Goal: Communication & Community: Answer question/provide support

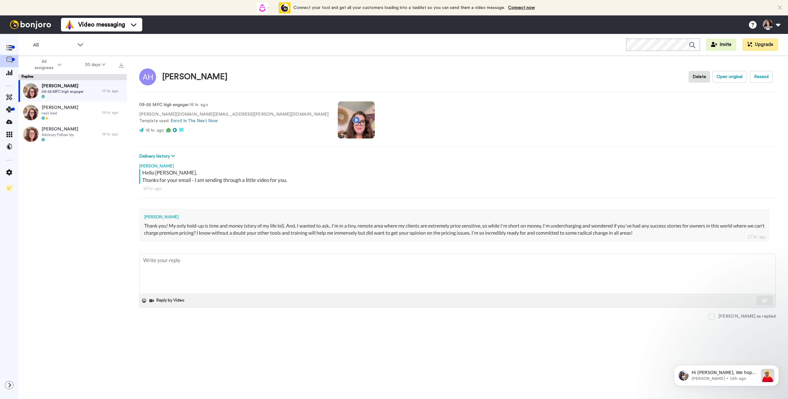
type textarea "x"
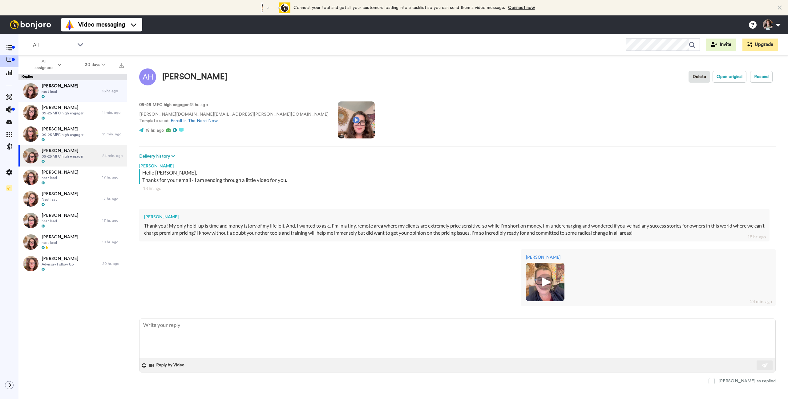
type textarea "x"
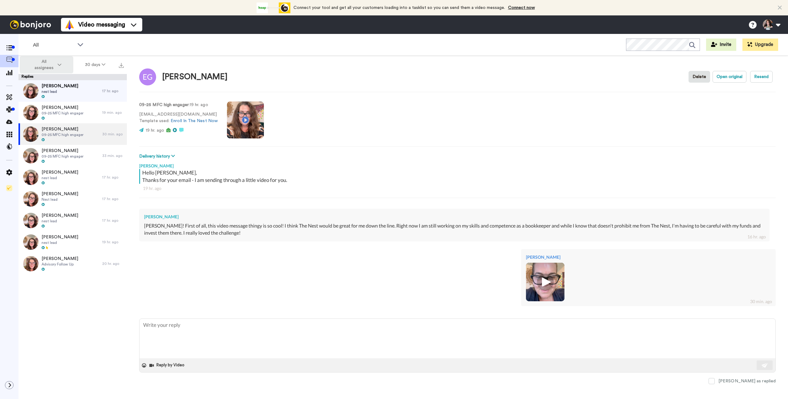
type textarea "x"
click at [13, 50] on span at bounding box center [9, 49] width 18 height 6
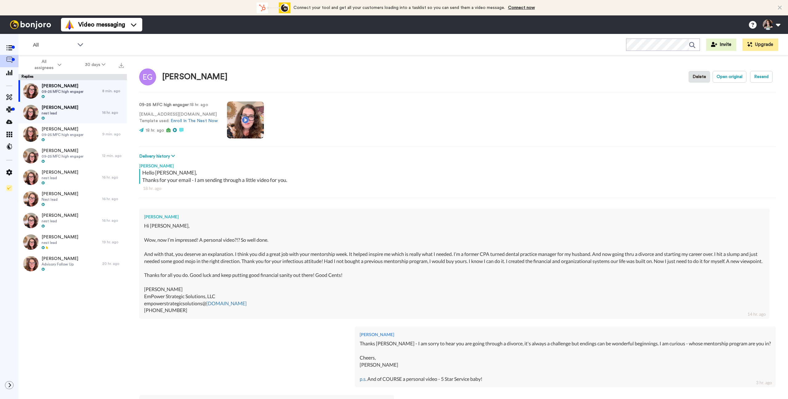
scroll to position [107, 0]
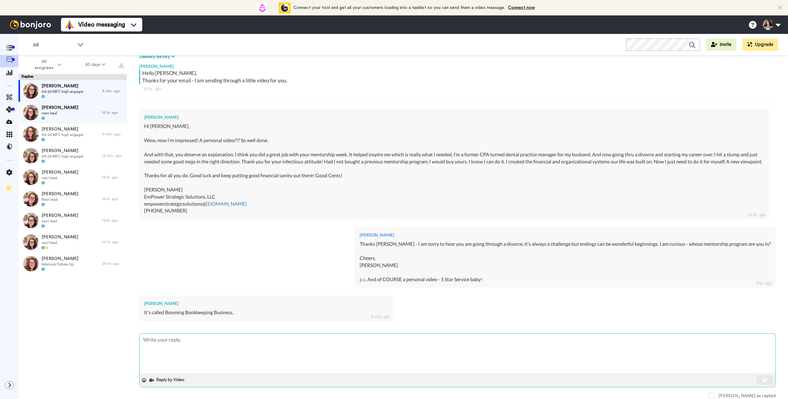
click at [184, 346] on textarea at bounding box center [458, 352] width 636 height 39
type textarea "x"
type textarea "A"
type textarea "x"
type textarea "Ah"
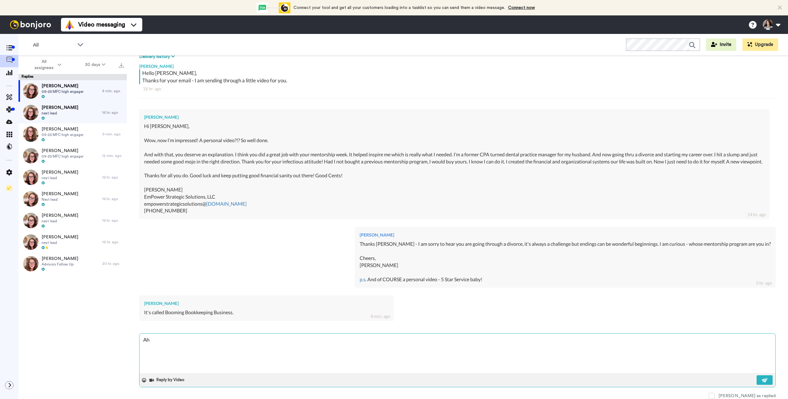
type textarea "x"
type textarea "Ah ye"
type textarea "x"
type textarea "Ah yes"
type textarea "x"
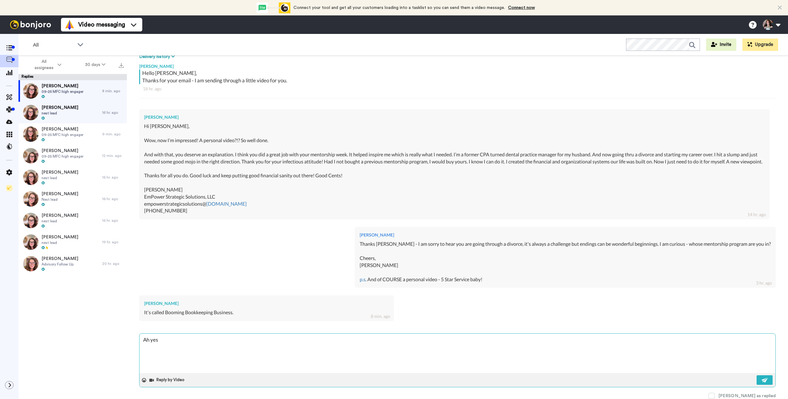
type textarea "Ah yes"
type textarea "x"
type textarea "Ah yes t"
type textarea "x"
type textarea "Ah yes th"
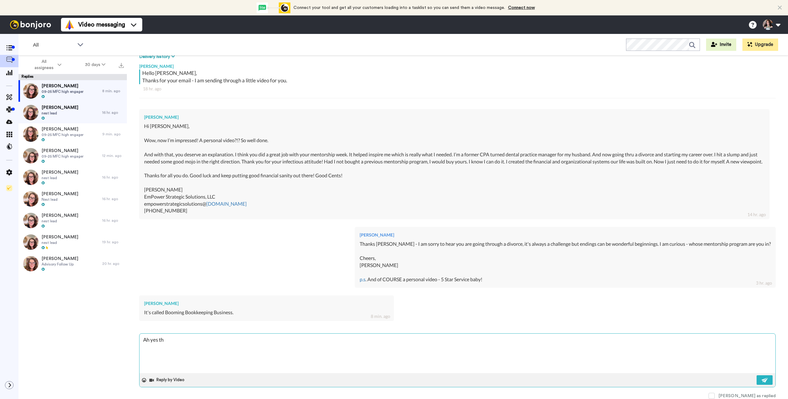
type textarea "x"
type textarea "Ah yes tht"
type textarea "x"
type textarea "Ah yes tht"
type textarea "x"
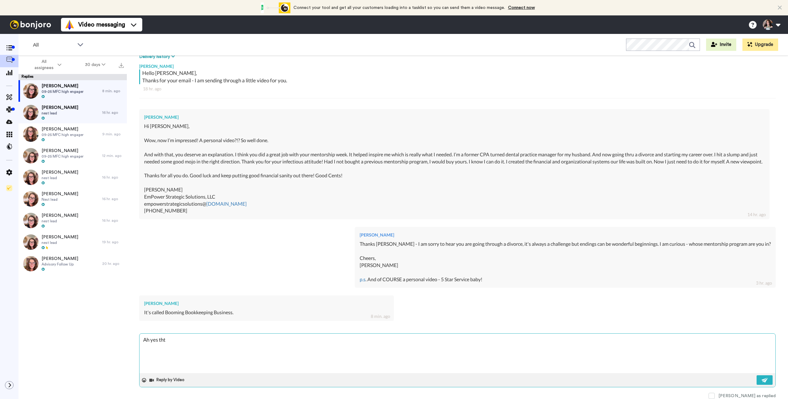
type textarea "Ah yes tht i"
type textarea "x"
type textarea "Ah yes tht"
type textarea "x"
type textarea "Ah yes tht"
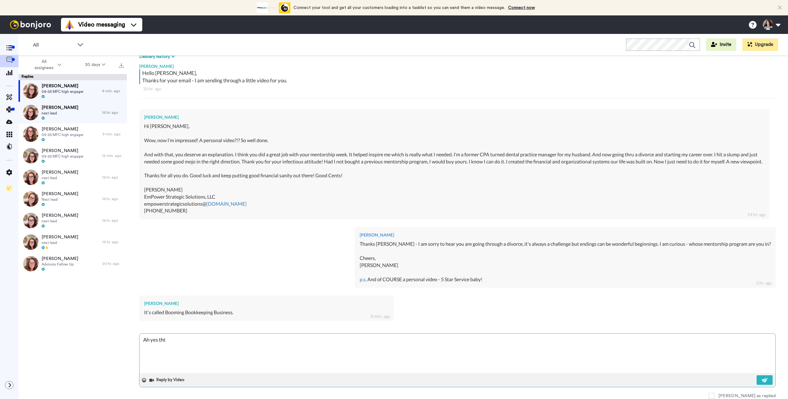
type textarea "x"
type textarea "Ah yes th"
type textarea "x"
type textarea "Ah yes tha"
type textarea "x"
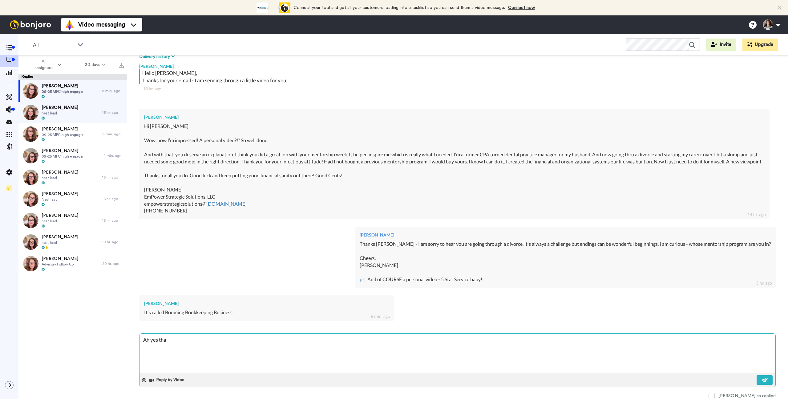
type textarea "Ah yes that"
type textarea "x"
type textarea "Ah yes that"
type textarea "x"
type textarea "Ah yes that i"
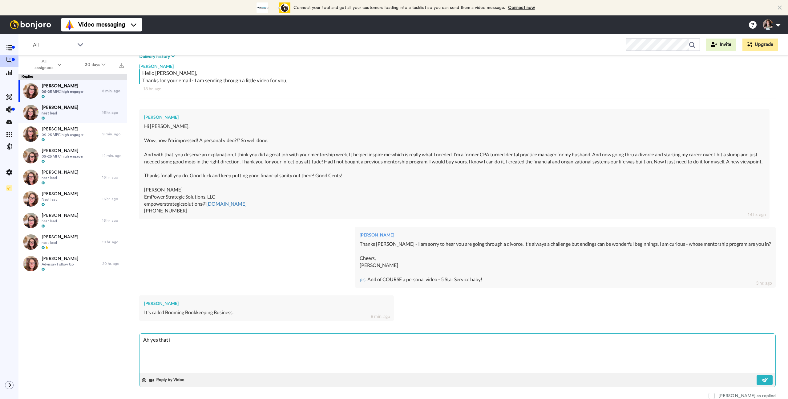
type textarea "x"
type textarea "Ah yes that is"
type textarea "x"
type textarea "Ah yes that is"
type textarea "x"
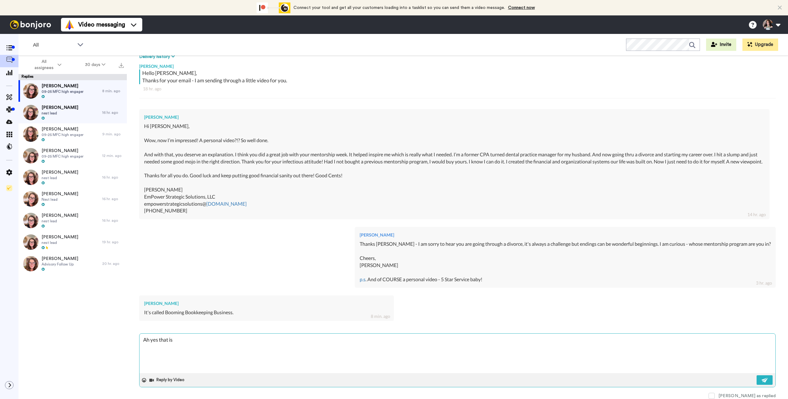
type textarea "Ah yes that is B"
type textarea "x"
type textarea "Ah yes that is Bi"
type textarea "x"
type textarea "Ah yes that is Bil"
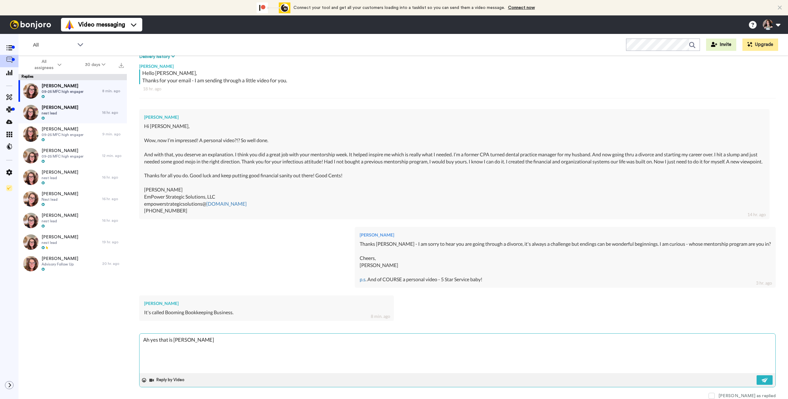
type textarea "x"
type textarea "Ah yes that is Bill"
type textarea "x"
type textarea "Ah yes that is Bill'"
type textarea "x"
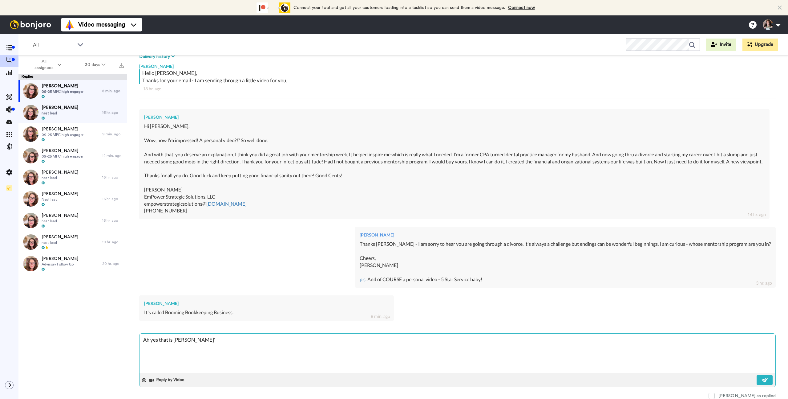
type textarea "Ah yes that is Bill's"
type textarea "x"
type textarea "Ah yes that is Bill's"
type textarea "x"
type textarea "Ah yes that is Bill's p"
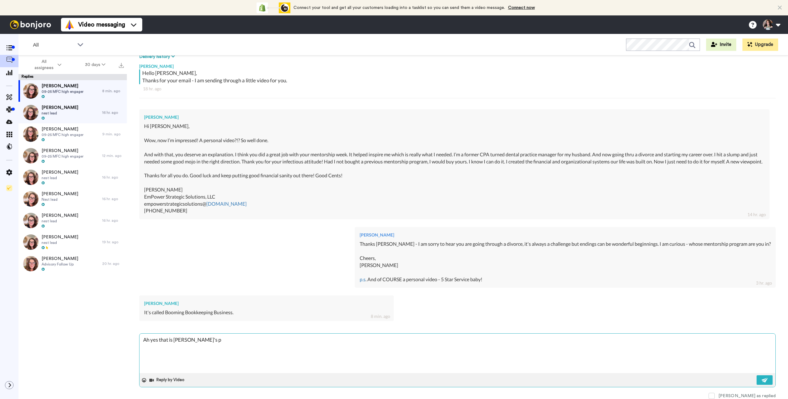
type textarea "x"
type textarea "Ah yes that is Bill's pr"
type textarea "x"
type textarea "Ah yes that is Bill's pro"
type textarea "x"
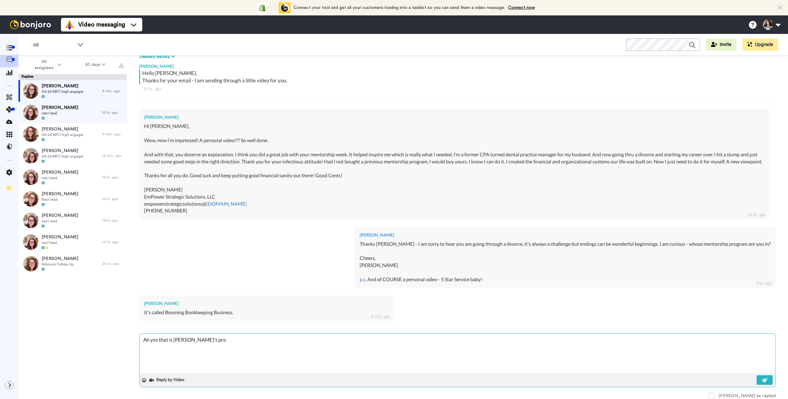
type textarea "Ah yes that is Bill's prog"
type textarea "x"
type textarea "Ah yes that is Bill's progr"
type textarea "x"
type textarea "Ah yes that is Bill's progra"
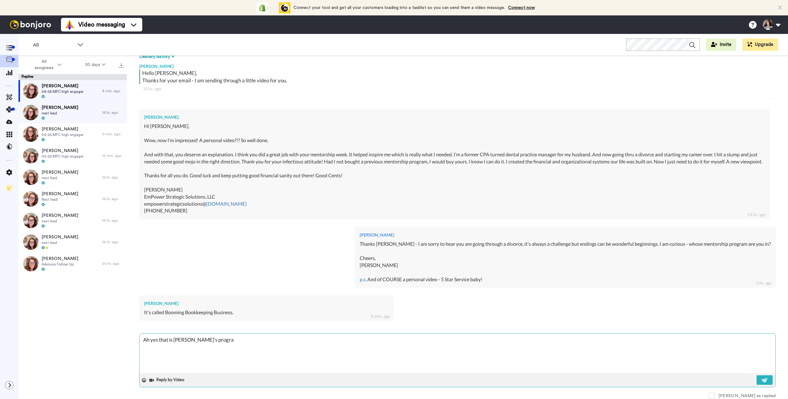
type textarea "x"
type textarea "Ah yes that is Bill's program"
type textarea "x"
type textarea "Ah yes that is Bill's program"
type textarea "x"
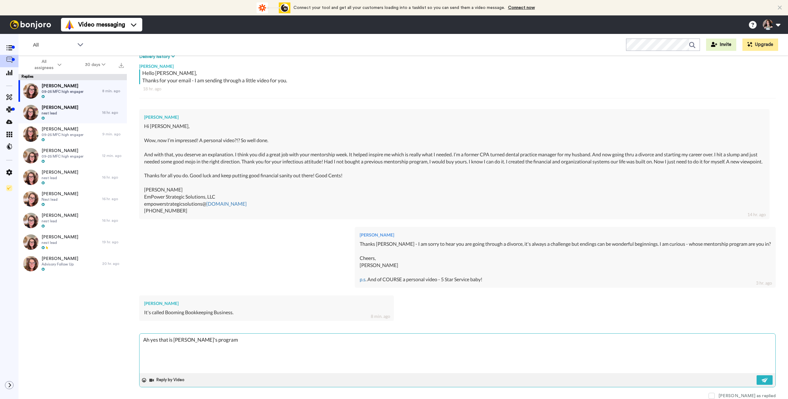
type textarea "Ah yes that is Bill's program y"
type textarea "x"
type textarea "Ah yes that is Bill's program ye"
type textarea "x"
type textarea "Ah yes that is Bill's program yet"
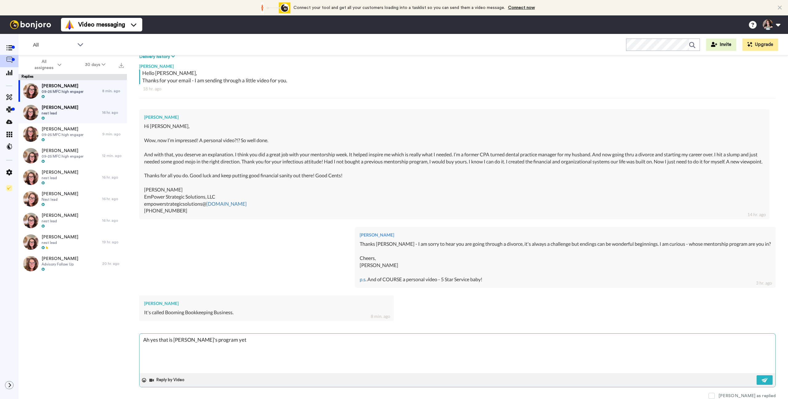
type textarea "x"
type textarea "Ah yes that is Bill's program ye"
type textarea "x"
type textarea "Ah yes that is Bill's program yes"
type textarea "x"
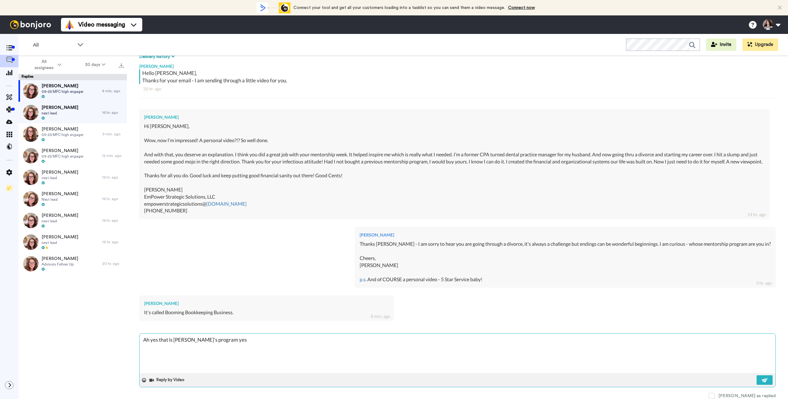
type textarea "Ah yes that is Bill's program yes?"
type textarea "x"
type textarea "Ah yes that is Bill's program yes?"
type textarea "x"
type textarea "Ah yes that is Bill's program yes? W"
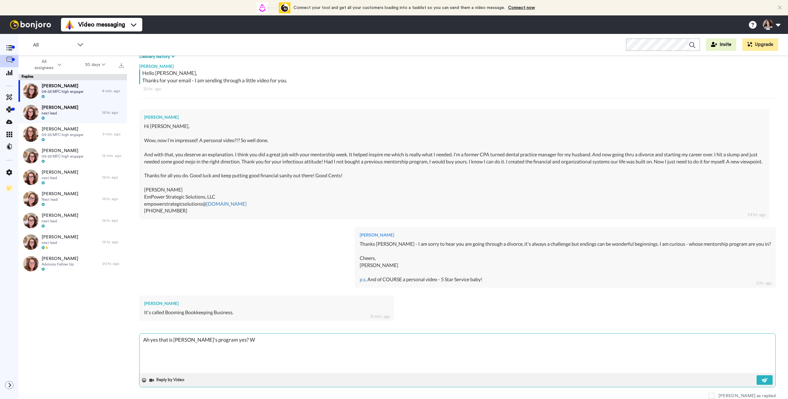
type textarea "x"
type textarea "Ah yes that is Bill's program yes? We"
type textarea "x"
type textarea "Ah yes that is Bill's program yes? We"
type textarea "x"
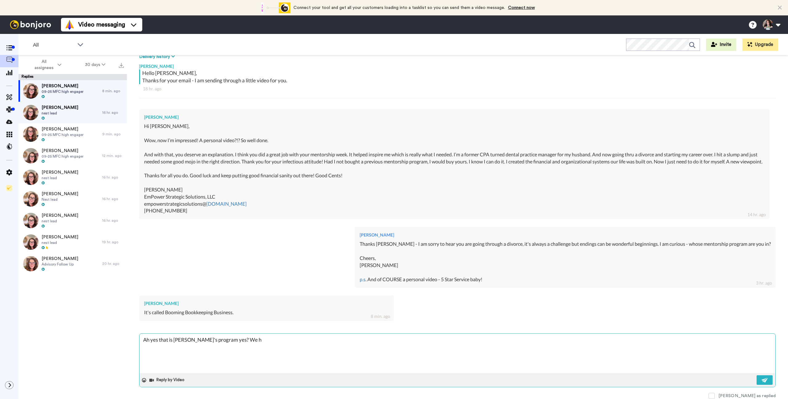
type textarea "Ah yes that is Bill's program yes? We ha"
type textarea "x"
type textarea "Ah yes that is Bill's program yes? We hav"
type textarea "x"
type textarea "Ah yes that is Bill's program yes? We have"
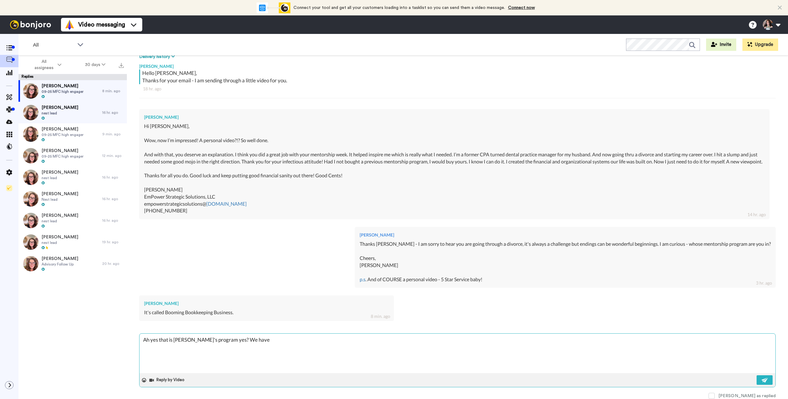
type textarea "x"
type textarea "Ah yes that is Bill's program yes? We have"
type textarea "x"
type textarea "Ah yes that is Bill's program yes? We have h"
type textarea "x"
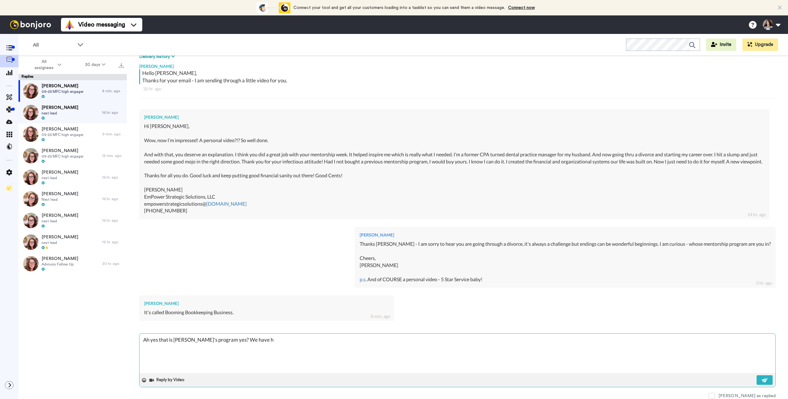
type textarea "Ah yes that is Bill's program yes? We have ha"
type textarea "x"
type textarea "Ah yes that is Bill's program yes? We have had"
type textarea "x"
type textarea "Ah yes that is Bill's program yes? We have had"
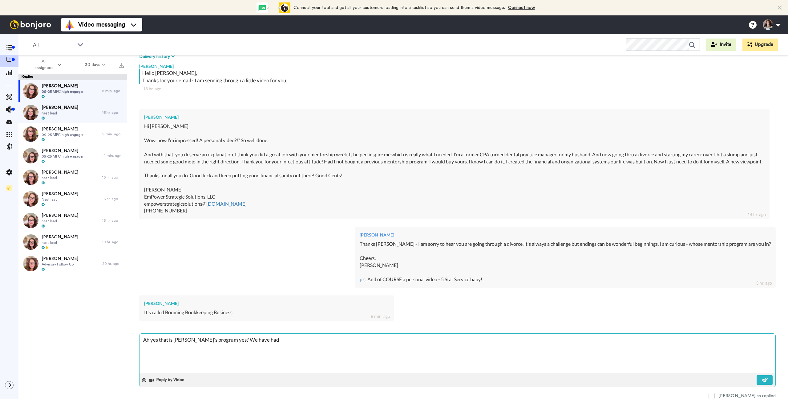
type textarea "x"
type textarea "Ah yes that is Bill's program yes? We have had a"
type textarea "x"
type textarea "Ah yes that is Bill's program yes? We have had a"
type textarea "x"
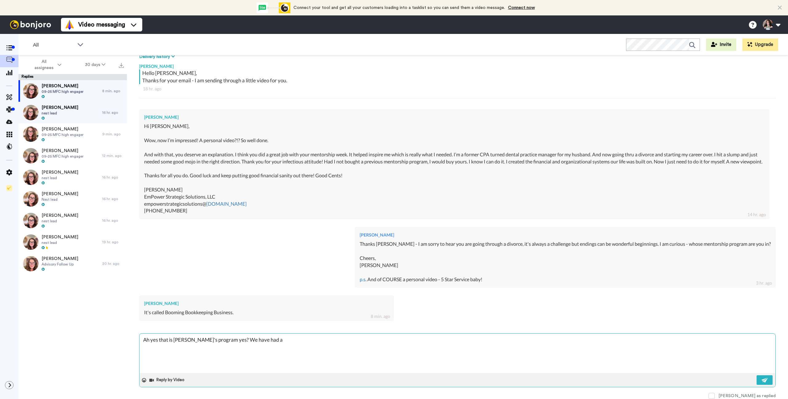
type textarea "Ah yes that is Bill's program yes? We have had a l"
type textarea "x"
type textarea "Ah yes that is Bill's program yes? We have had a lo"
type textarea "x"
type textarea "Ah yes that is Bill's program yes? We have had a lot"
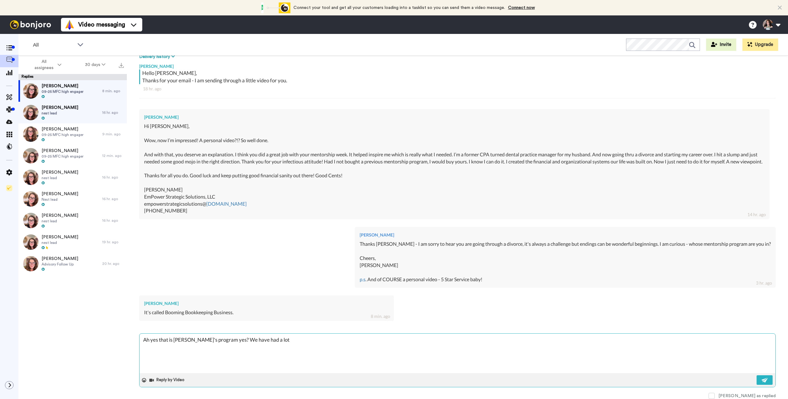
type textarea "x"
type textarea "Ah yes that is Bill's program yes? We have had a lot"
type textarea "x"
type textarea "Ah yes that is Bill's program yes? We have had a lot o"
type textarea "x"
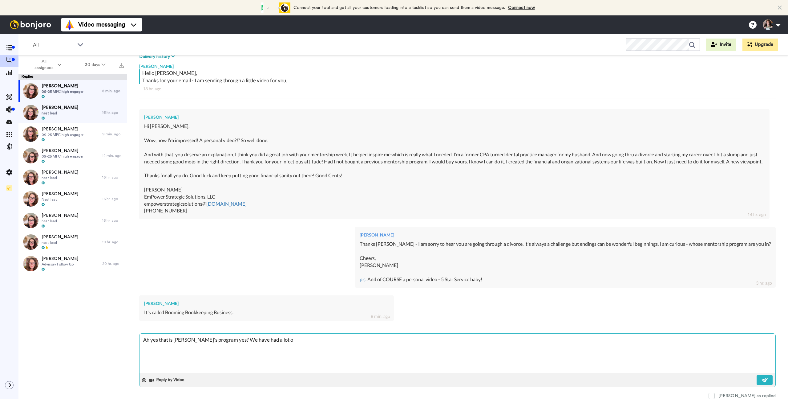
type textarea "Ah yes that is Bill's program yes? We have had a lot of"
type textarea "x"
type textarea "Ah yes that is Bill's program yes? We have had a lot of"
type textarea "x"
type textarea "Ah yes that is Bill's program yes? We have had a lot of N"
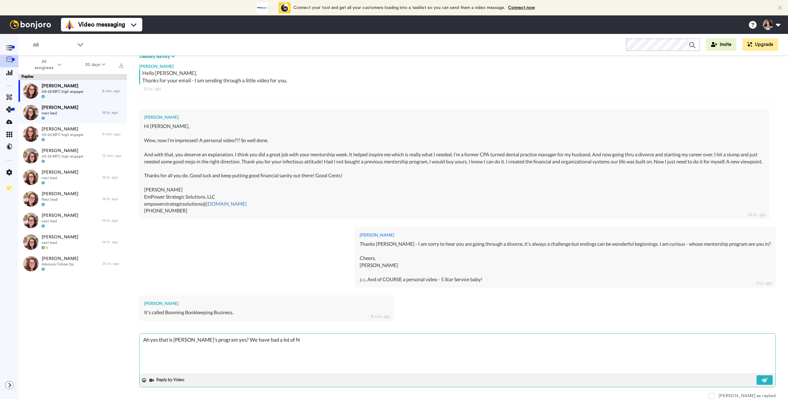
type textarea "x"
type textarea "Ah yes that is Bill's program yes? We have had a lot of Ne"
type textarea "x"
type textarea "Ah yes that is Bill's program yes? We have had a lot of Nes"
type textarea "x"
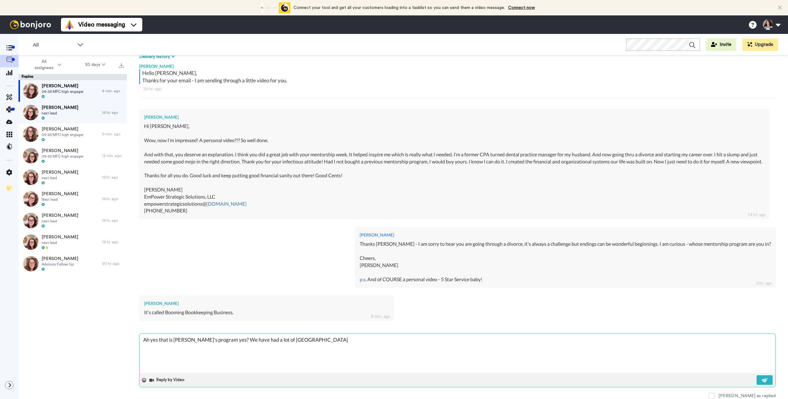
type textarea "Ah yes that is Bill's program yes? We have had a lot of Nest"
type textarea "x"
type textarea "Ah yes that is Bill's program yes? We have had a lot of Nesti"
type textarea "x"
type textarea "Ah yes that is Bill's program yes? We have had a lot of Nestie"
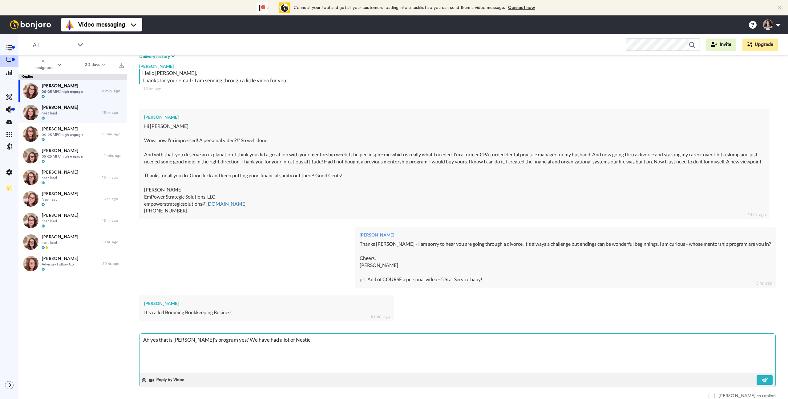
type textarea "x"
type textarea "Ah yes that is Bill's program yes? We have had a lot of Nesties"
type textarea "x"
type textarea "Ah yes that is Bill's program yes? We have had a lot of Nesties"
type textarea "x"
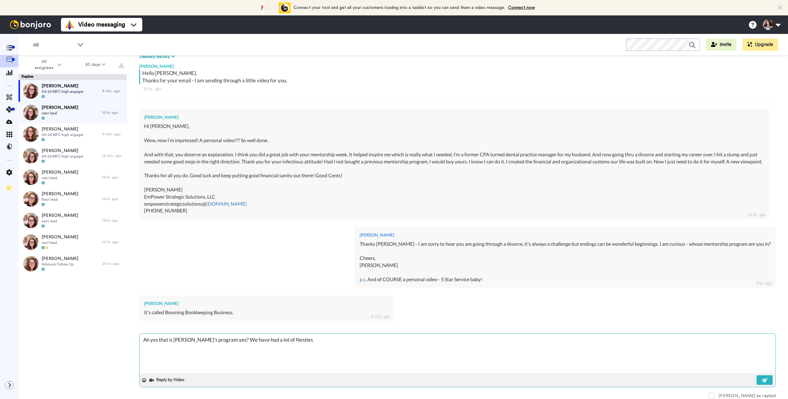
type textarea "Ah yes that is Bill's program yes? We have had a lot of Nesties c"
type textarea "x"
type textarea "Ah yes that is Bill's program yes? We have had a lot of Nesties co"
type textarea "x"
type textarea "Ah yes that is Bill's program yes? We have had a lot of Nesties com"
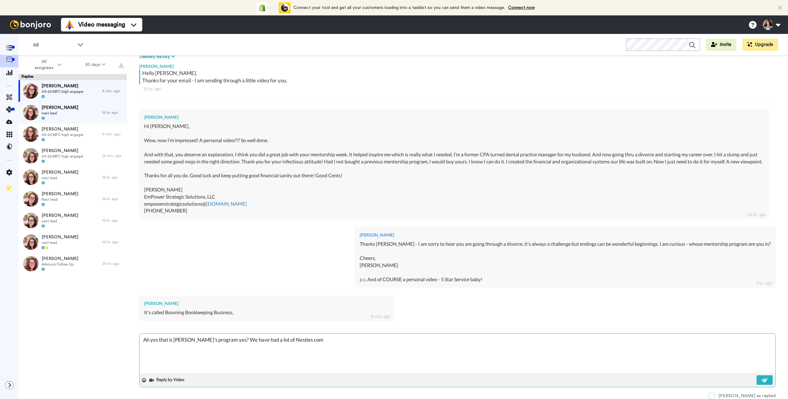
type textarea "x"
type textarea "Ah yes that is Bill's program yes? We have had a lot of Nesties come"
type textarea "x"
type textarea "Ah yes that is Bill's program yes? We have had a lot of Nesties come"
type textarea "x"
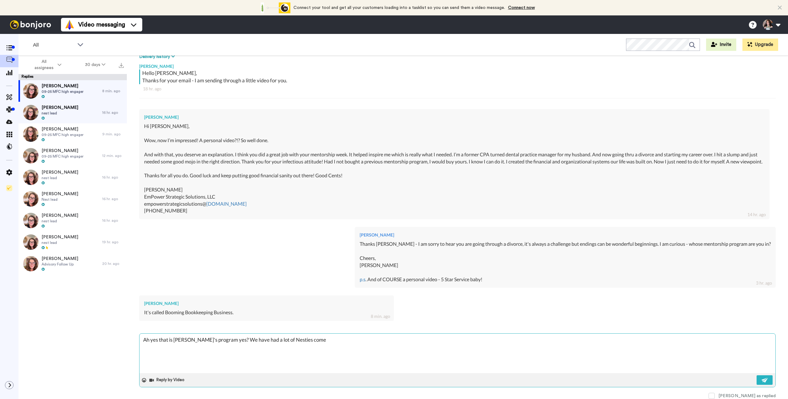
type textarea "Ah yes that is Bill's program yes? We have had a lot of Nesties come t"
type textarea "x"
type textarea "Ah yes that is Bill's program yes? We have had a lot of Nesties come to"
type textarea "x"
type textarea "Ah yes that is Bill's program yes? We have had a lot of Nesties come to"
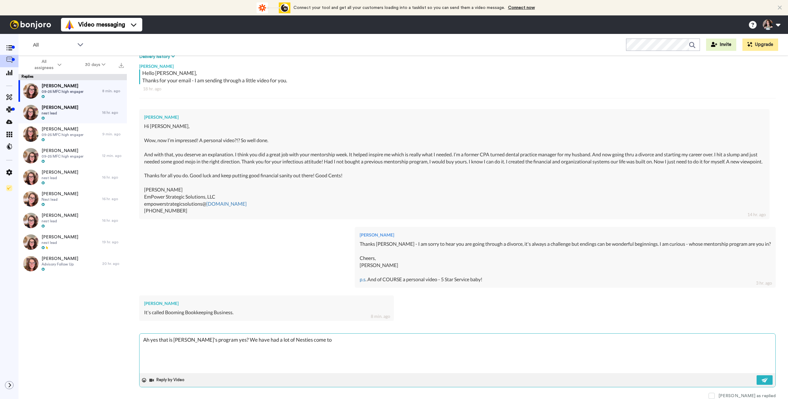
type textarea "x"
type textarea "Ah yes that is Bill's program yes? We have had a lot of Nesties come to t"
type textarea "x"
type textarea "Ah yes that is Bill's program yes? We have had a lot of Nesties come to th"
type textarea "x"
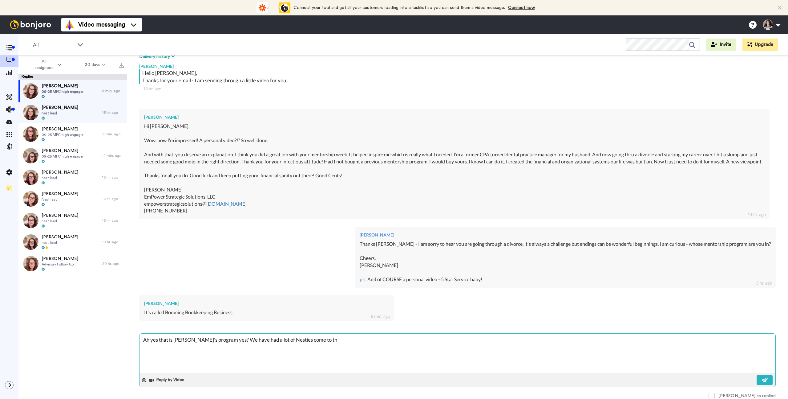
type textarea "Ah yes that is Bill's program yes? We have had a lot of Nesties come to thi"
type textarea "x"
type textarea "Ah yes that is Bill's program yes? We have had a lot of Nesties come to this"
type textarea "x"
type textarea "Ah yes that is Bill's program yes? We have had a lot of Nesties come to this"
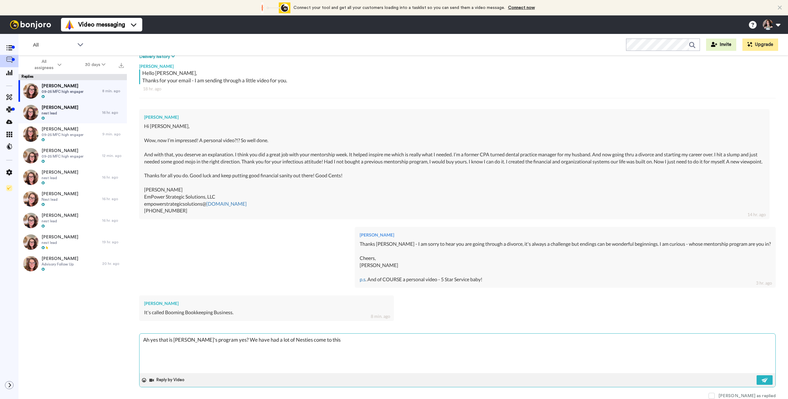
type textarea "x"
type textarea "Ah yes that is Bill's program yes? We have had a lot of Nesties come to this c"
type textarea "x"
type textarea "Ah yes that is Bill's program yes? We have had a lot of Nesties come to this co"
type textarea "x"
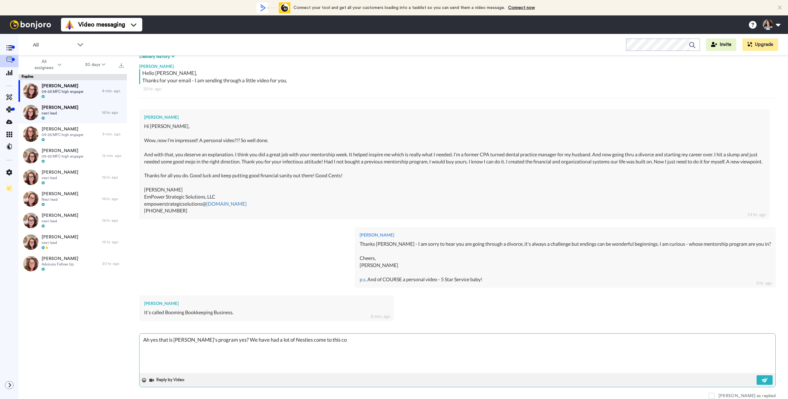
type textarea "Ah yes that is Bill's program yes? We have had a lot of Nesties come to this com"
type textarea "x"
type textarea "Ah yes that is Bill's program yes? We have had a lot of Nesties come to this co…"
type textarea "x"
type textarea "Ah yes that is Bill's program yes? We have had a lot of Nesties come to this co…"
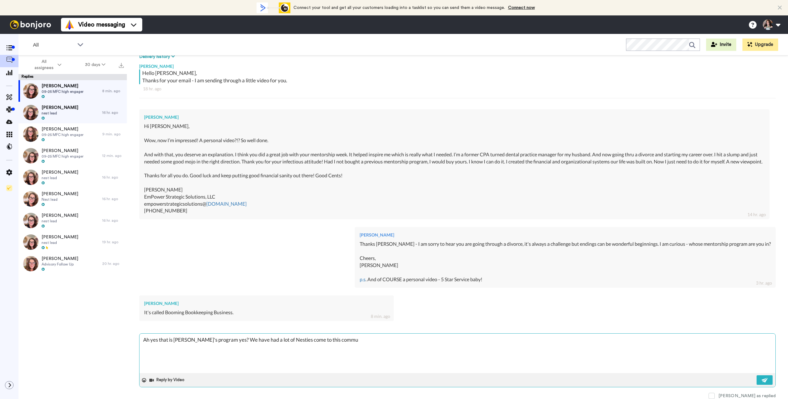
type textarea "x"
type textarea "Ah yes that is Bill's program yes? We have had a lot of Nesties come to this co…"
type textarea "x"
type textarea "Ah yes that is Bill's program yes? We have had a lot of Nesties come to this co…"
type textarea "x"
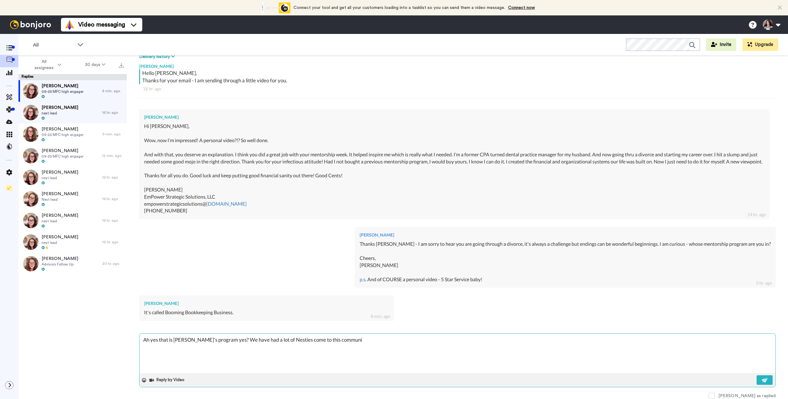
type textarea "Ah yes that is Bill's program yes? We have had a lot of Nesties come to this co…"
type textarea "x"
type textarea "Ah yes that is Bill's program yes? We have had a lot of Nesties come to this co…"
type textarea "x"
type textarea "Ah yes that is Bill's program yes? We have had a lot of Nesties come to this co…"
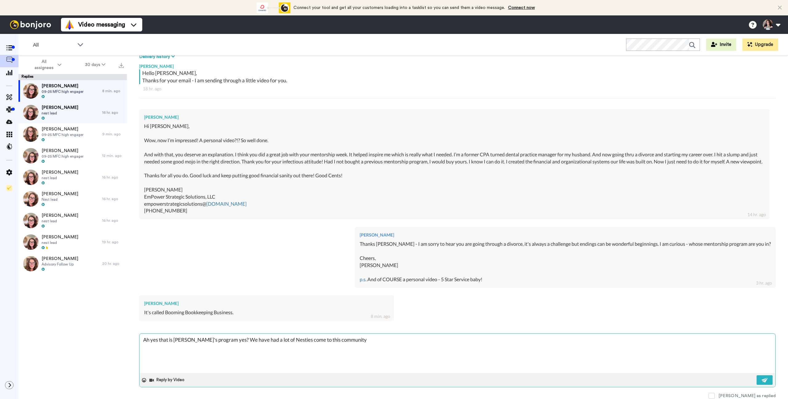
type textarea "x"
type textarea "Ah yes that is Bill's program yes? We have had a lot of Nesties come to this co…"
type textarea "x"
type textarea "Ah yes that is Bill's program yes? We have had a lot of Nesties come to this co…"
type textarea "x"
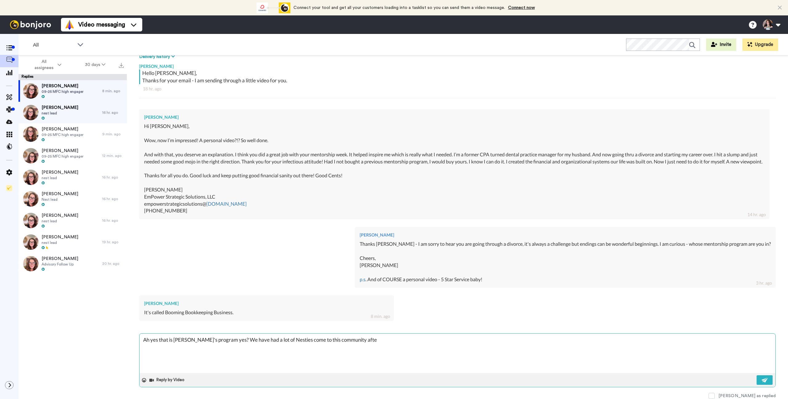
type textarea "Ah yes that is Bill's program yes? We have had a lot of Nesties come to this co…"
type textarea "x"
type textarea "Ah yes that is Bill's program yes? We have had a lot of Nesties come to this co…"
type textarea "x"
type textarea "Ah yes that is Bill's program yes? We have had a lot of Nesties come to this co…"
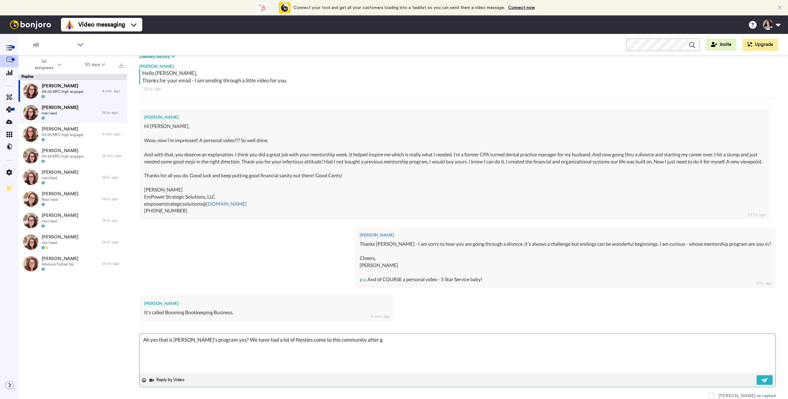
type textarea "x"
type textarea "Ah yes that is Bill's program yes? We have had a lot of Nesties come to this co…"
type textarea "x"
type textarea "Ah yes that is Bill's program yes? We have had a lot of Nesties come to this co…"
type textarea "x"
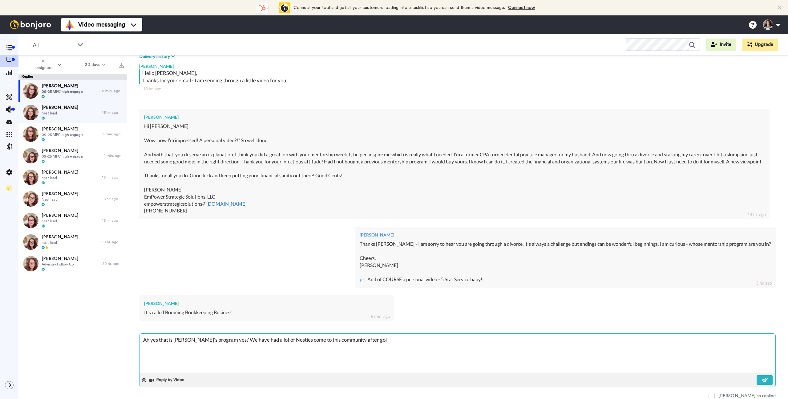
type textarea "Ah yes that is Bill's program yes? We have had a lot of Nesties come to this co…"
click at [577, 342] on textarea "Ah yes that is Bill's program yes? We have had a lot of Nesties come to this co…" at bounding box center [458, 352] width 636 height 39
drag, startPoint x: 548, startPoint y: 343, endPoint x: 552, endPoint y: 343, distance: 3.1
click at [548, 343] on textarea "Ah yes that is Bill's program yes? We have had a lot of Nesties come to this co…" at bounding box center [458, 352] width 636 height 39
drag, startPoint x: 580, startPoint y: 342, endPoint x: 411, endPoint y: 341, distance: 169.7
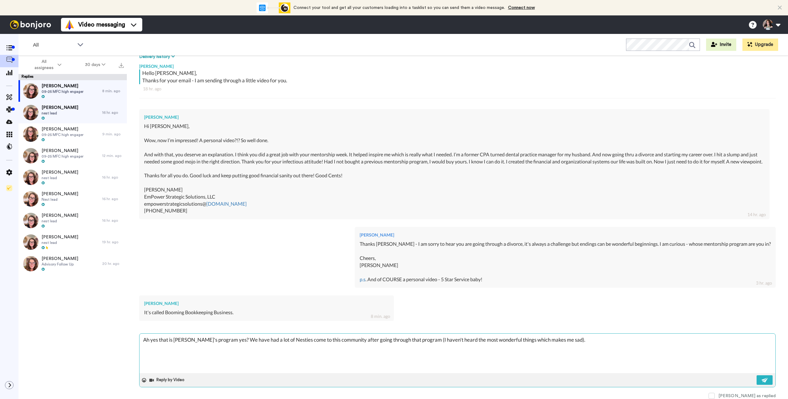
click at [411, 341] on textarea "Ah yes that is Bill's program yes? We have had a lot of Nesties come to this co…" at bounding box center [458, 352] width 636 height 39
click at [763, 379] on img at bounding box center [765, 379] width 7 height 5
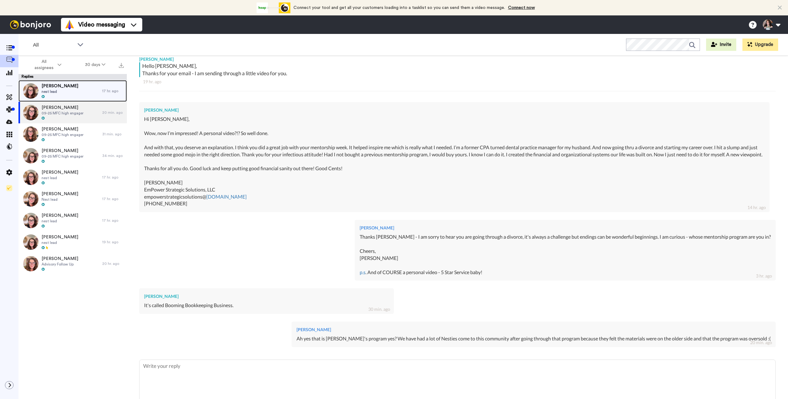
click at [78, 90] on div "Peggy Rogers nest lead" at bounding box center [60, 91] width 84 height 22
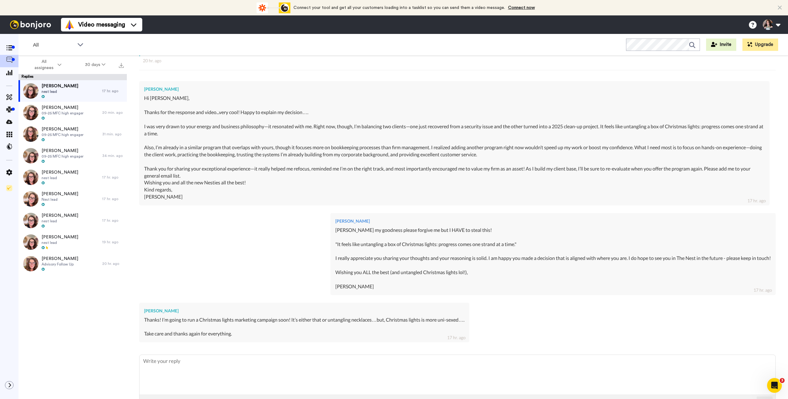
scroll to position [112, 0]
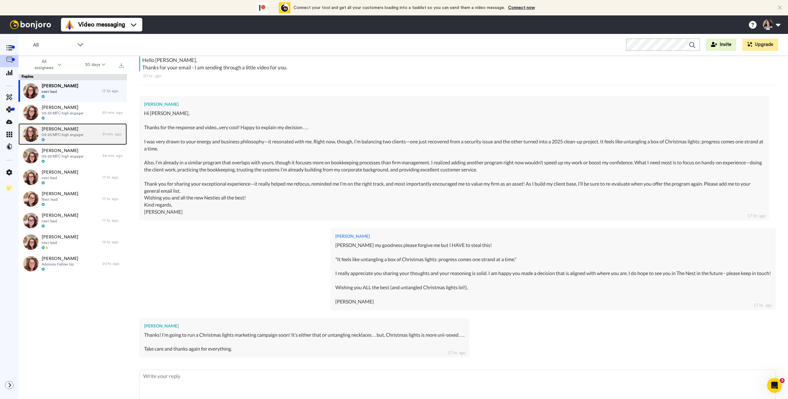
click at [68, 128] on span "Emily Gleich" at bounding box center [63, 129] width 42 height 6
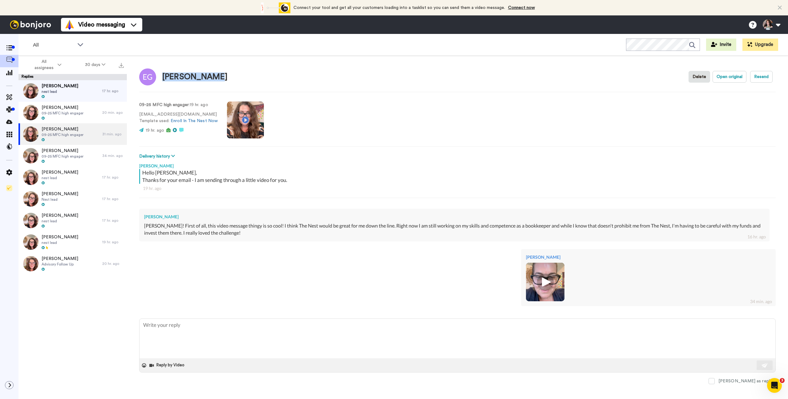
drag, startPoint x: 211, startPoint y: 75, endPoint x: 163, endPoint y: 76, distance: 47.7
click at [163, 76] on div "Emily Gleich Delete Open original Resend" at bounding box center [457, 77] width 637 height 18
copy div "Emily Gleich"
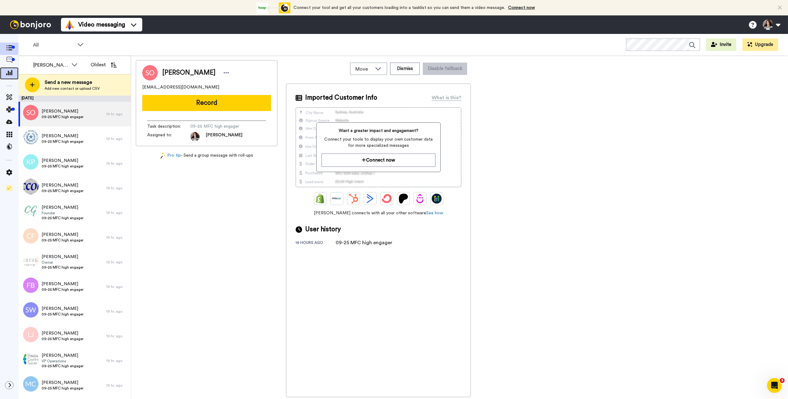
click at [9, 75] on span at bounding box center [9, 73] width 18 height 6
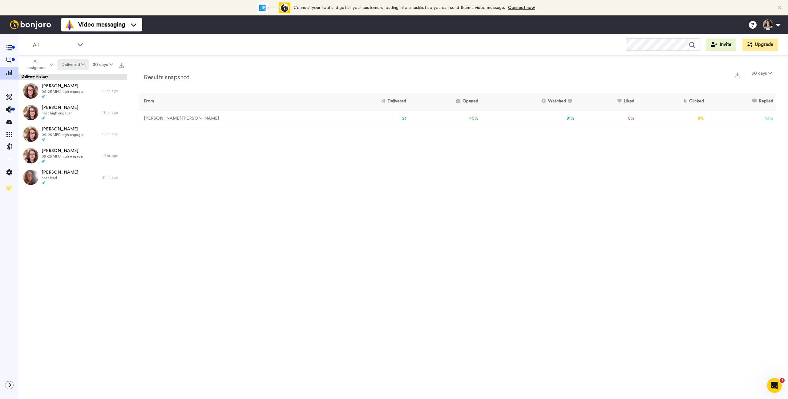
click at [77, 64] on button "Delivered" at bounding box center [72, 64] width 31 height 11
click at [74, 80] on div "Delivered" at bounding box center [73, 77] width 29 height 7
click at [46, 63] on span "All assignees" at bounding box center [36, 65] width 25 height 12
click at [34, 91] on span "[PERSON_NAME]" at bounding box center [43, 91] width 40 height 5
click at [105, 64] on button "30 days" at bounding box center [103, 64] width 28 height 11
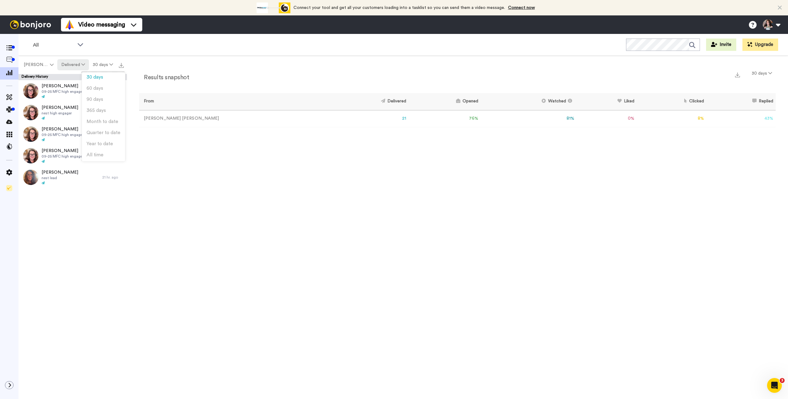
click at [74, 67] on button "Delivered" at bounding box center [72, 64] width 31 height 11
click at [67, 152] on div "All results" at bounding box center [73, 155] width 29 height 7
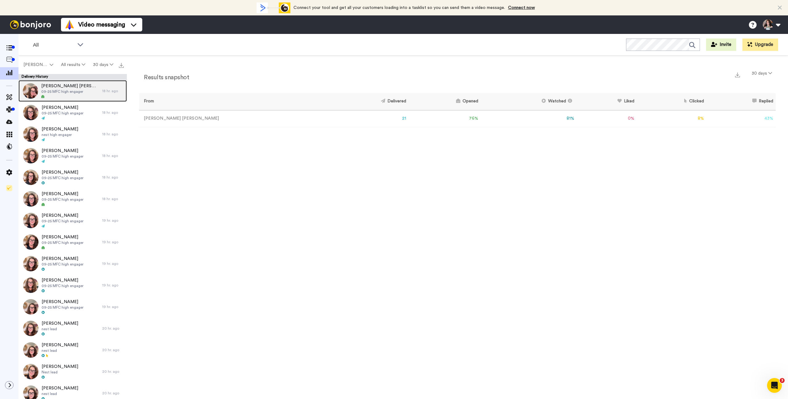
click at [69, 86] on span "[PERSON_NAME] [PERSON_NAME]" at bounding box center [70, 86] width 58 height 6
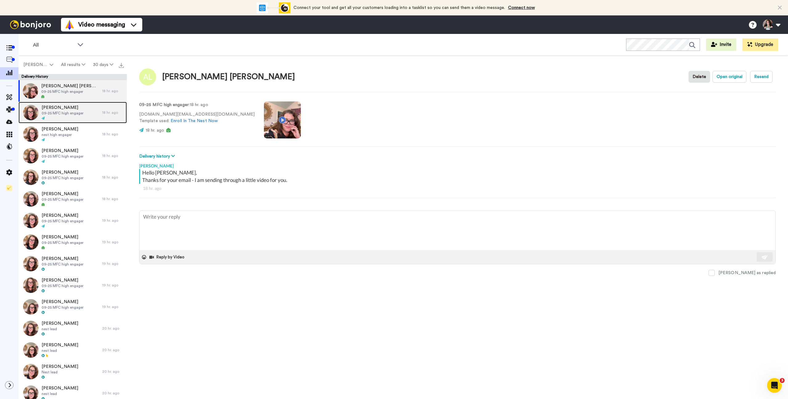
click at [79, 115] on span "09-25 MFC high engager" at bounding box center [63, 113] width 42 height 5
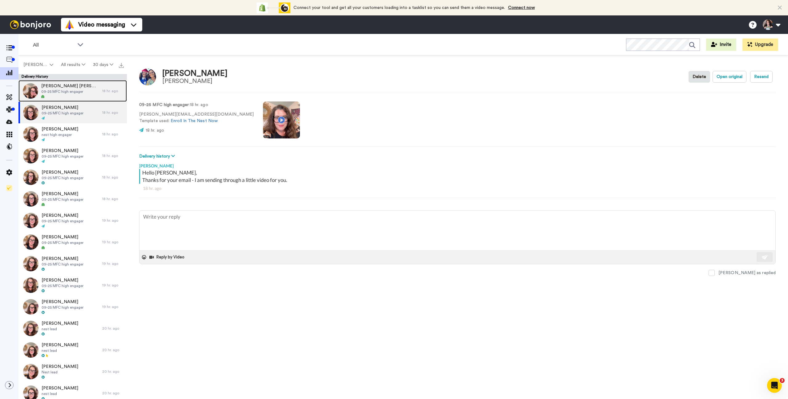
click at [83, 89] on div "[PERSON_NAME] [PERSON_NAME] 09-25 MFC high engager" at bounding box center [60, 91] width 84 height 22
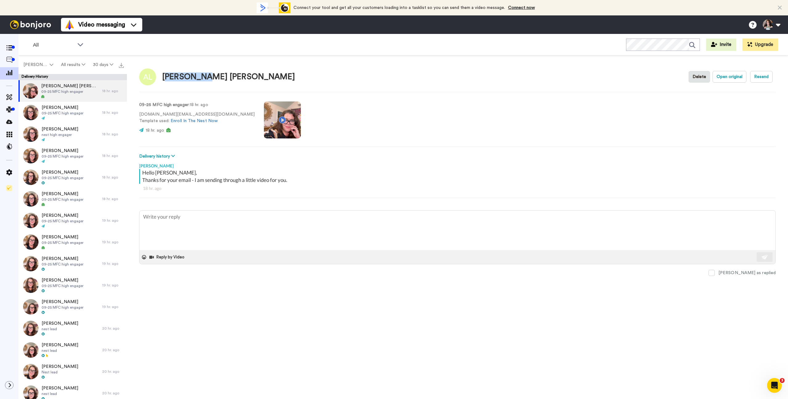
drag, startPoint x: 212, startPoint y: 82, endPoint x: 171, endPoint y: 78, distance: 41.1
click at [169, 78] on div "Anna Lissa Delete Open original Resend" at bounding box center [457, 77] width 637 height 18
drag, startPoint x: 213, startPoint y: 78, endPoint x: 201, endPoint y: 79, distance: 12.0
click at [201, 78] on div "Anna Lissa Delete Open original Resend" at bounding box center [457, 77] width 637 height 18
drag, startPoint x: 189, startPoint y: 78, endPoint x: 164, endPoint y: 77, distance: 25.6
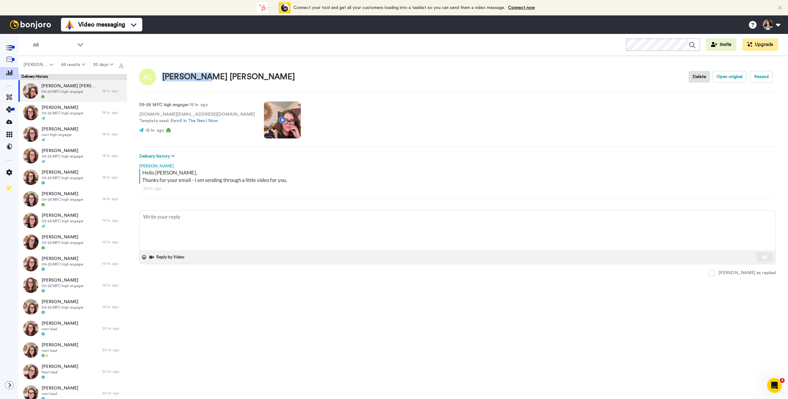
click at [164, 77] on div "Anna Lissa Delete Open original Resend" at bounding box center [457, 77] width 637 height 18
copy div "Anna Lissa"
click at [76, 136] on div "Anne Smith nest high engager" at bounding box center [60, 134] width 84 height 22
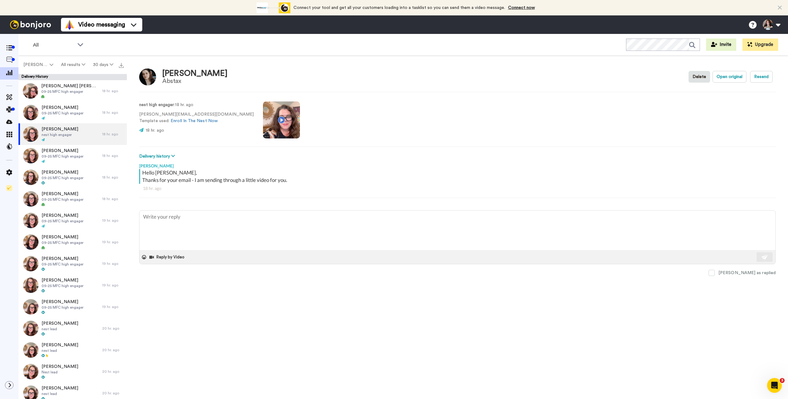
click at [210, 73] on div "Anne Smith Abstax Delete Open original Resend" at bounding box center [457, 77] width 637 height 18
drag, startPoint x: 194, startPoint y: 72, endPoint x: 158, endPoint y: 72, distance: 36.3
click at [158, 72] on div "Anne Smith Abstax Delete Open original Resend" at bounding box center [457, 77] width 637 height 18
copy div "Anne Smith"
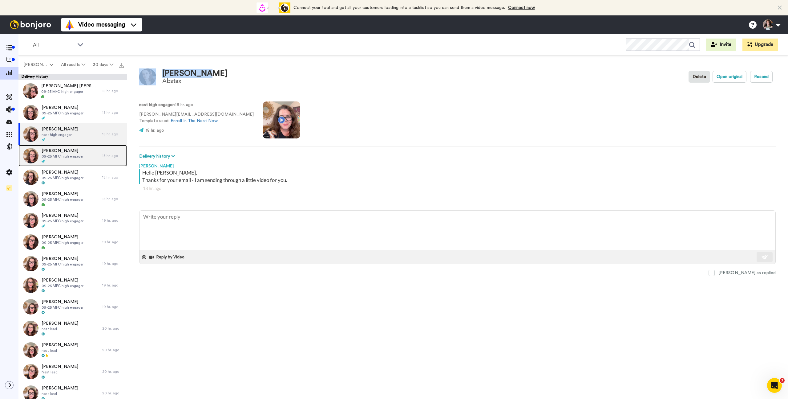
click at [62, 154] on span "09-25 MFC high engager" at bounding box center [63, 156] width 42 height 5
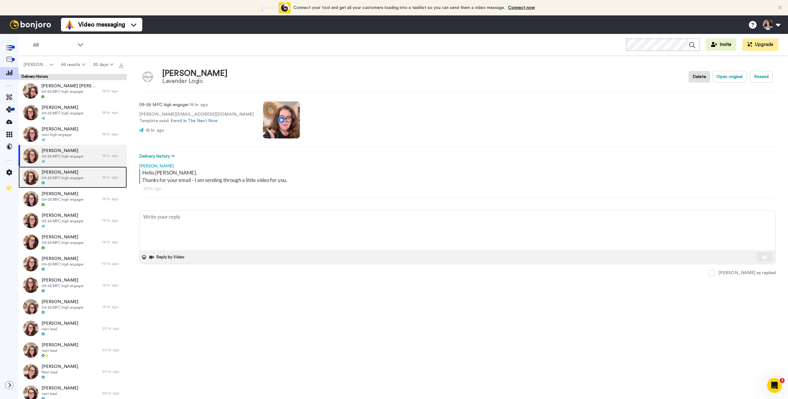
click at [54, 176] on span "09-25 MFC high engager" at bounding box center [63, 177] width 42 height 5
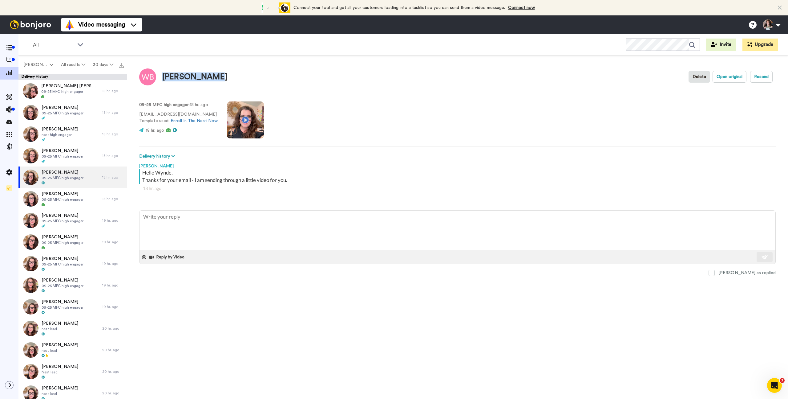
copy div "Wynde Barton"
drag, startPoint x: 223, startPoint y: 77, endPoint x: 160, endPoint y: 75, distance: 62.9
click at [160, 75] on div "Wynde Barton Delete Open original Resend" at bounding box center [457, 77] width 637 height 18
click at [77, 200] on span "09-25 MFC high engager" at bounding box center [63, 199] width 42 height 5
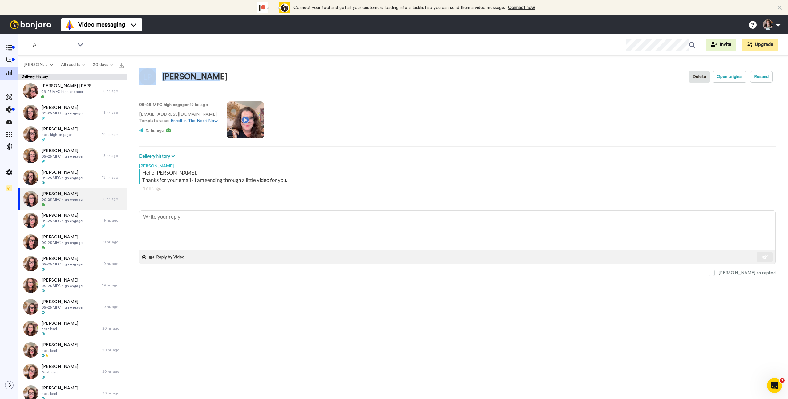
drag, startPoint x: 210, startPoint y: 79, endPoint x: 157, endPoint y: 78, distance: 53.3
click at [157, 78] on div "Leah Pinney Delete Open original Resend" at bounding box center [457, 77] width 637 height 18
copy div "Leah Pinney"
click at [76, 221] on span "09-25 MFC high engager" at bounding box center [63, 220] width 42 height 5
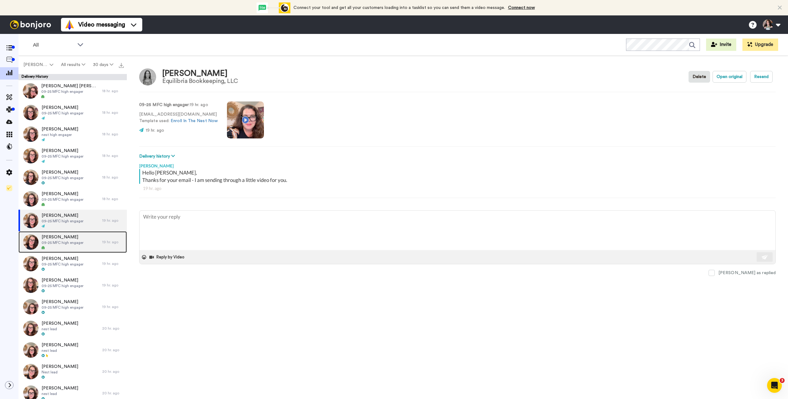
click at [79, 238] on span "Rosty Pavlovskyy" at bounding box center [63, 237] width 42 height 6
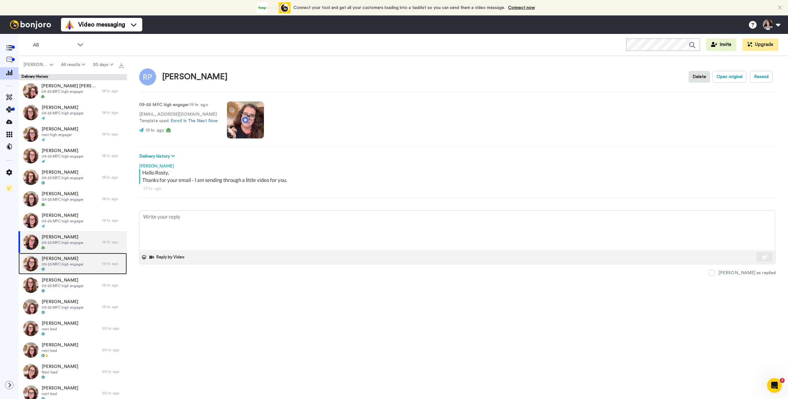
click at [73, 263] on span "09-25 MFC high engager" at bounding box center [63, 263] width 42 height 5
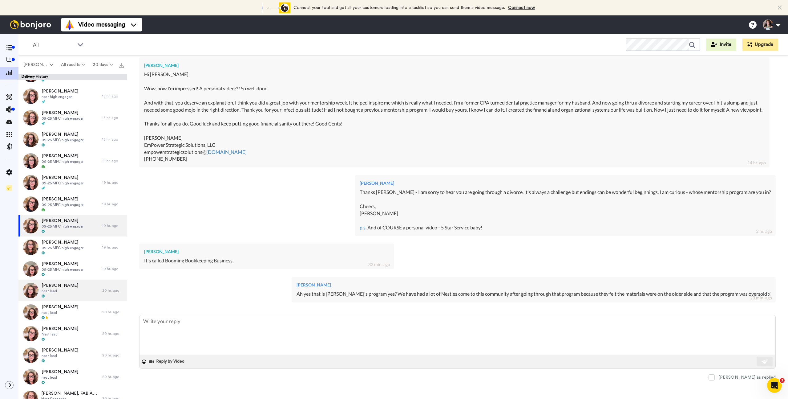
scroll to position [40, 0]
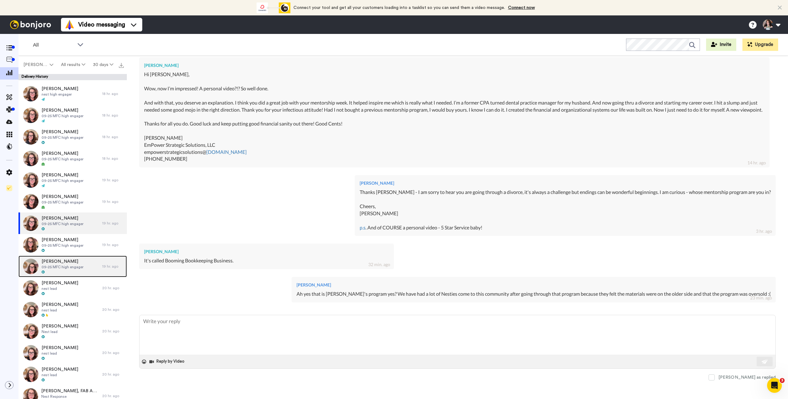
click at [77, 264] on span "09-25 MFC high engager" at bounding box center [63, 266] width 42 height 5
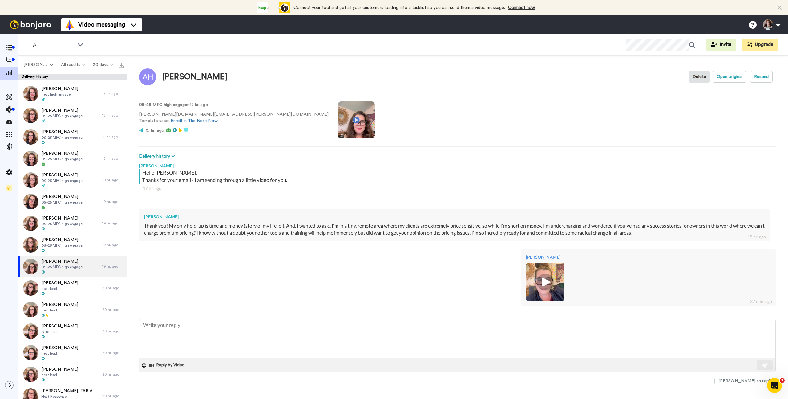
scroll to position [1, 0]
drag, startPoint x: 170, startPoint y: 215, endPoint x: 135, endPoint y: 215, distance: 34.8
click at [135, 215] on div "Andrea H Delete Open original Resend 09-25 MFC high engager : 19 hr. ago andrea…" at bounding box center [457, 228] width 661 height 346
copy div "[PERSON_NAME]"
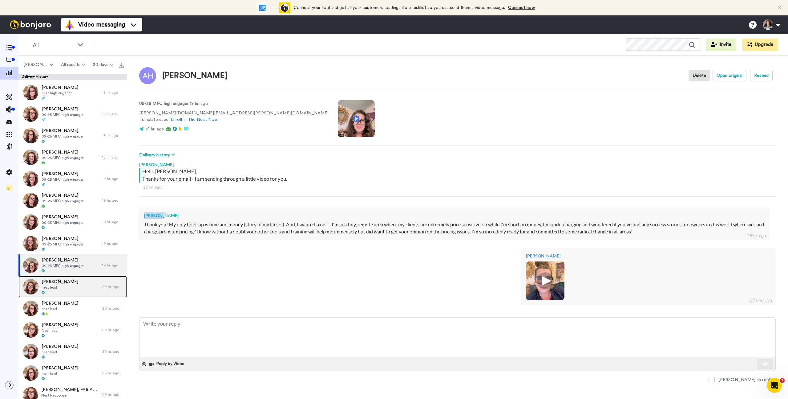
click at [70, 288] on div "Peggy Rogers nest lead" at bounding box center [60, 287] width 84 height 22
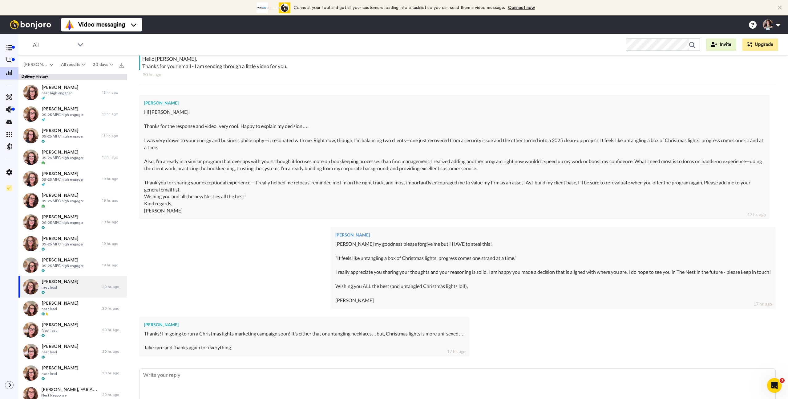
scroll to position [115, 0]
click at [63, 310] on div "Janel nest lead" at bounding box center [60, 308] width 84 height 22
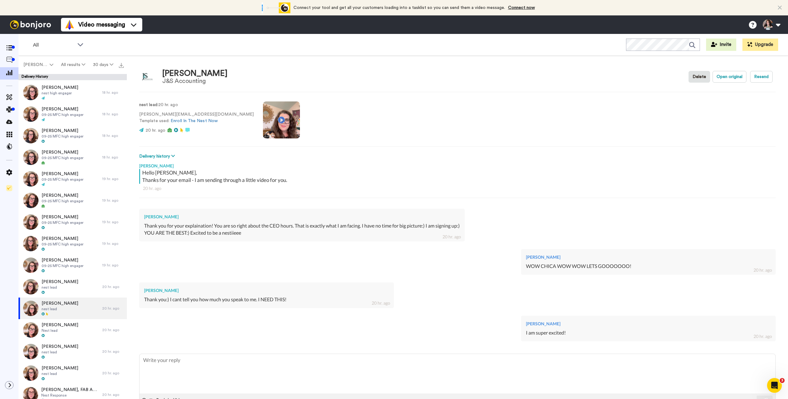
type textarea "x"
type textarea "J"
type textarea "x"
type textarea "J&"
click at [71, 327] on div "Jill Shalett Nest lead" at bounding box center [60, 330] width 84 height 22
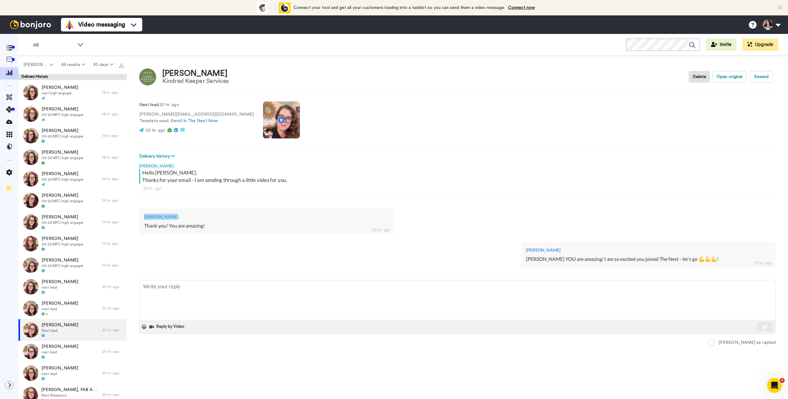
drag, startPoint x: 172, startPoint y: 217, endPoint x: 131, endPoint y: 216, distance: 41.3
click at [131, 216] on div "Jill Shalett Kindred Keeper Services Delete Open original Resend Nest lead : 20…" at bounding box center [457, 228] width 661 height 346
copy div "[PERSON_NAME]"
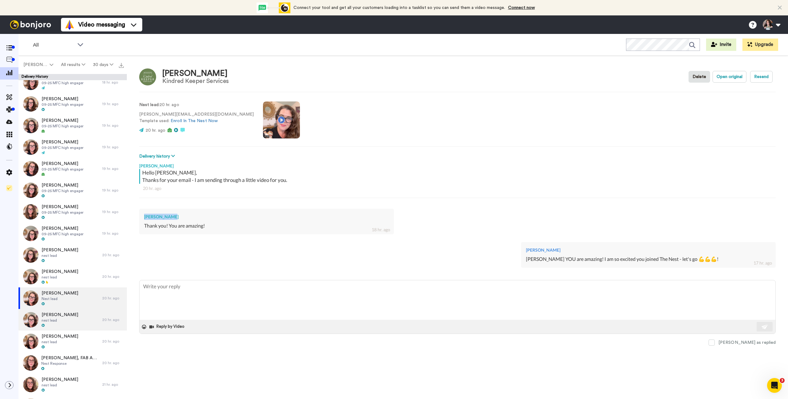
scroll to position [75, 0]
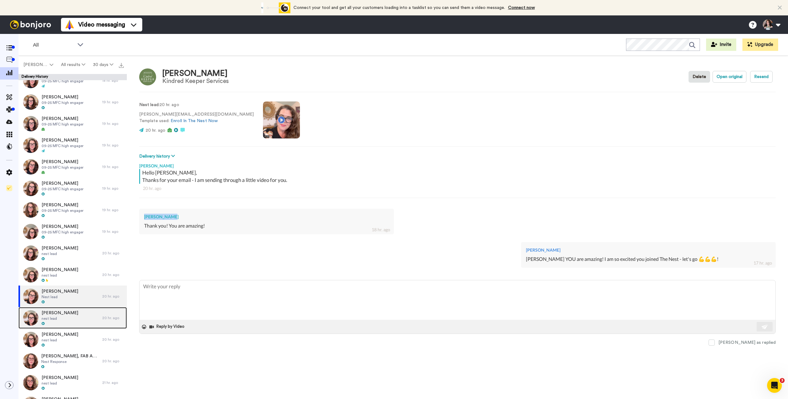
click at [69, 310] on div "Helen Krasn nest lead" at bounding box center [60, 318] width 84 height 22
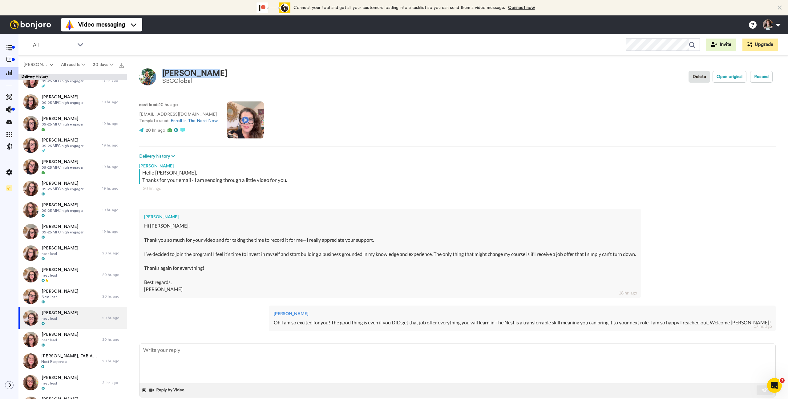
drag, startPoint x: 193, startPoint y: 73, endPoint x: 162, endPoint y: 75, distance: 30.9
click at [162, 75] on div "Helen Krasn SBCGlobal Delete Open original Resend" at bounding box center [457, 77] width 637 height 18
copy div "[PERSON_NAME]"
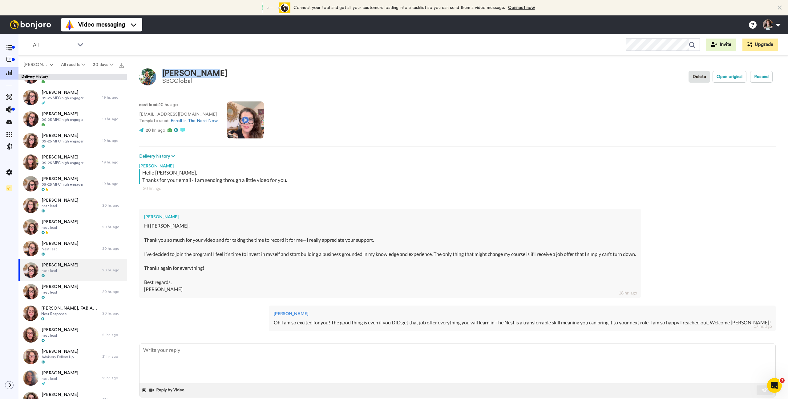
scroll to position [116, 0]
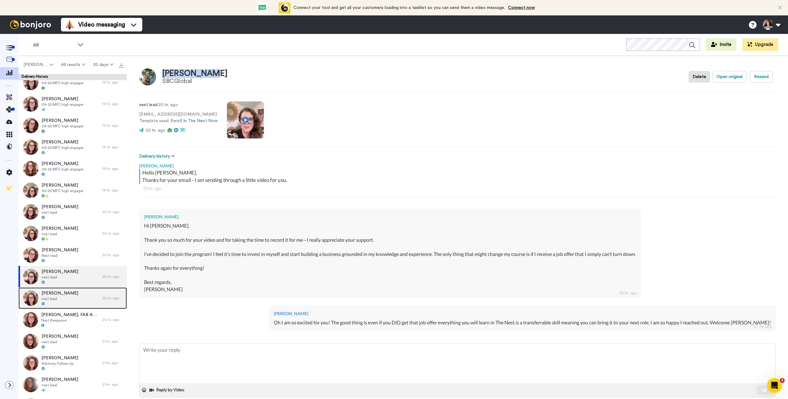
click at [65, 299] on div "Hannah nest lead" at bounding box center [60, 298] width 84 height 22
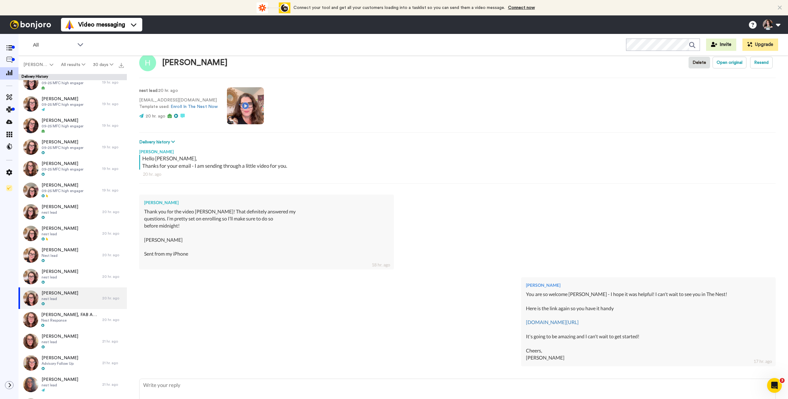
scroll to position [15, 0]
drag, startPoint x: 195, startPoint y: 100, endPoint x: 138, endPoint y: 99, distance: 56.7
click at [138, 99] on div "Hannah Delete Open original Resend nest lead : 20 hr. ago baughman816@gmail.com…" at bounding box center [457, 228] width 661 height 346
copy p "baughman816@gmail.com"
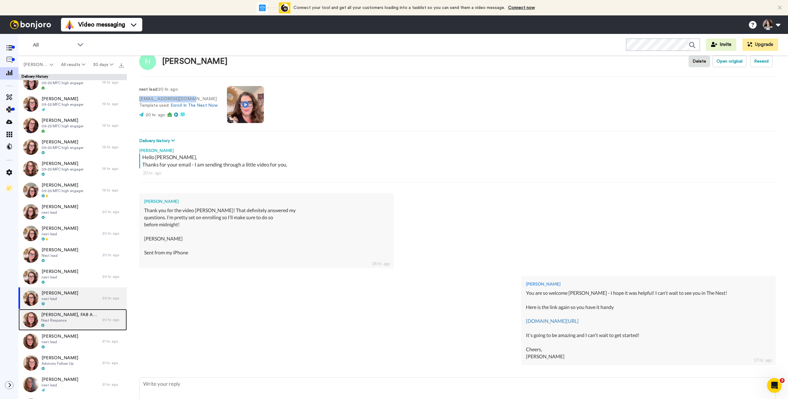
click at [74, 319] on span "Nest Response" at bounding box center [70, 320] width 58 height 5
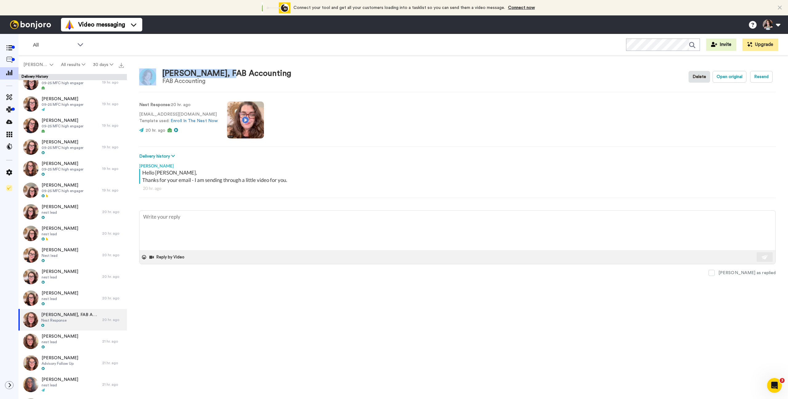
drag, startPoint x: 222, startPoint y: 73, endPoint x: 158, endPoint y: 71, distance: 63.8
click at [158, 71] on div "Tiffany Basham, FAB Accounting FAB Accounting" at bounding box center [215, 76] width 152 height 17
copy div "Tiffany Basham,"
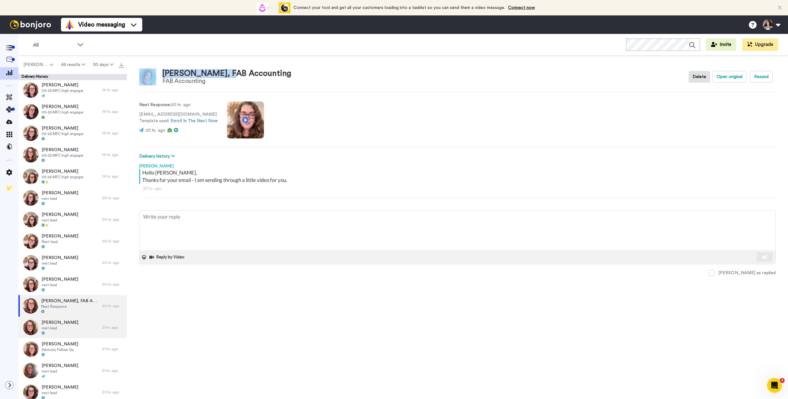
scroll to position [131, 0]
click at [68, 321] on span "Stephanie Lue" at bounding box center [60, 322] width 37 height 6
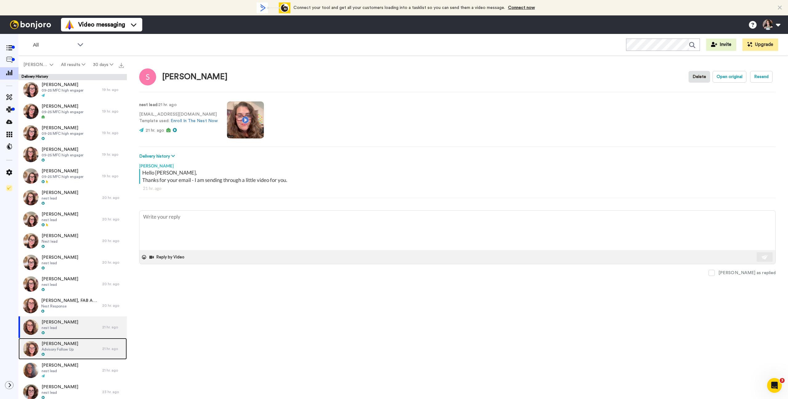
click at [65, 341] on span "Sherrie Waters" at bounding box center [60, 343] width 37 height 6
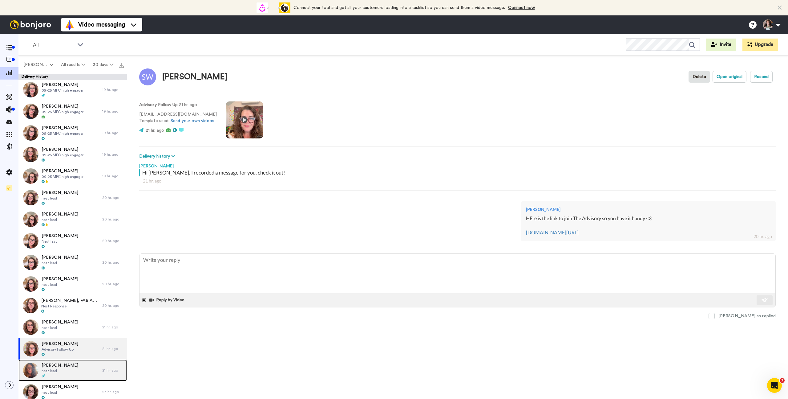
click at [62, 369] on span "nest lead" at bounding box center [60, 370] width 37 height 5
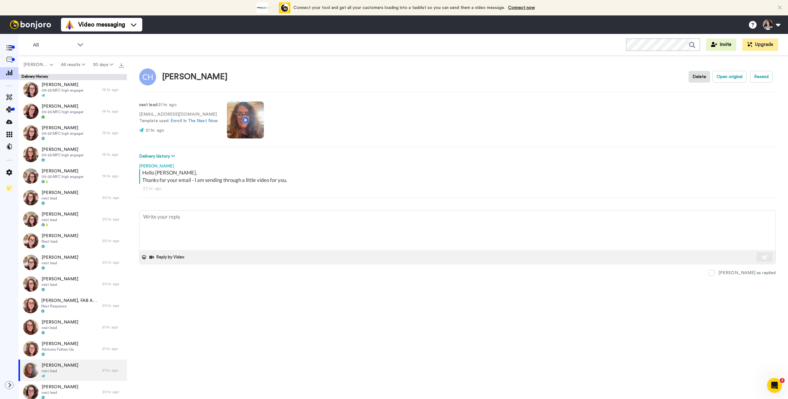
drag, startPoint x: 237, startPoint y: 80, endPoint x: 164, endPoint y: 77, distance: 72.5
click at [164, 77] on div "Crystal Helland Delete Open original Resend" at bounding box center [457, 77] width 637 height 18
copy div "Crystal Helland"
click at [76, 388] on div "Monica Davis nest lead" at bounding box center [60, 392] width 84 height 22
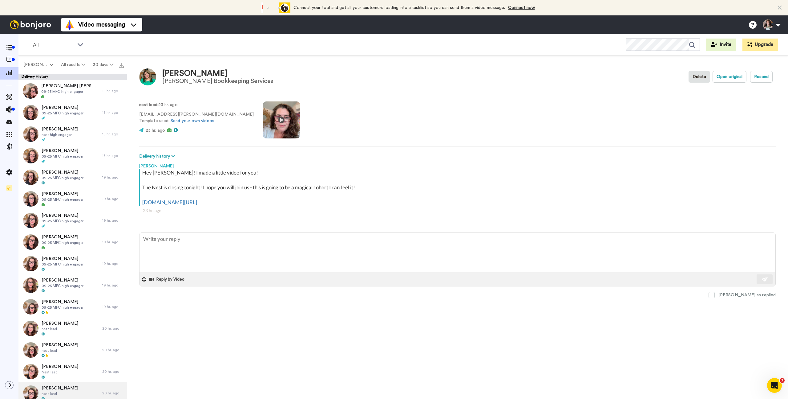
scroll to position [131, 0]
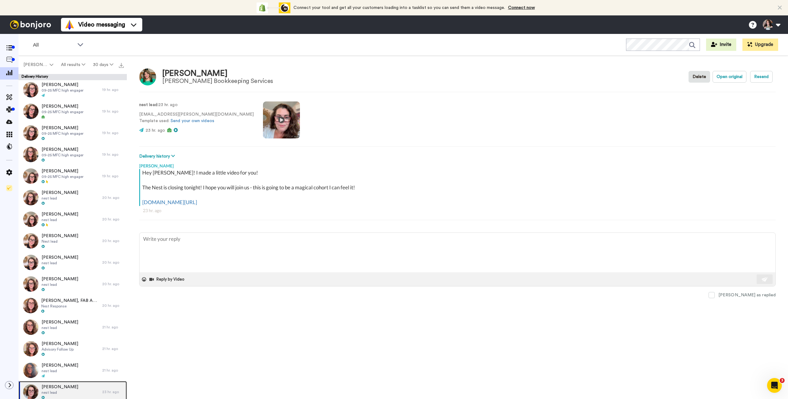
click at [71, 388] on div "Monica Davis nest lead" at bounding box center [60, 392] width 84 height 22
click at [58, 388] on span "Monica Davis" at bounding box center [60, 386] width 37 height 6
click at [196, 70] on div "Monica Davis" at bounding box center [217, 73] width 111 height 9
click at [191, 78] on div "Davis Bookkeeping Services" at bounding box center [217, 81] width 111 height 7
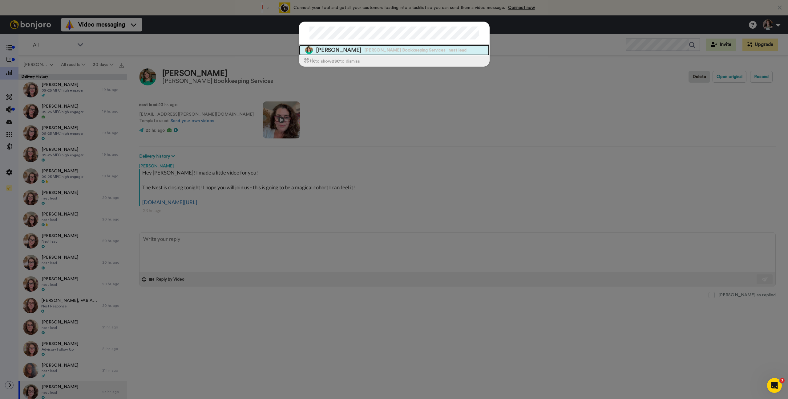
click at [381, 52] on span "Davis Bookkeeping Services" at bounding box center [404, 50] width 81 height 6
type textarea "x"
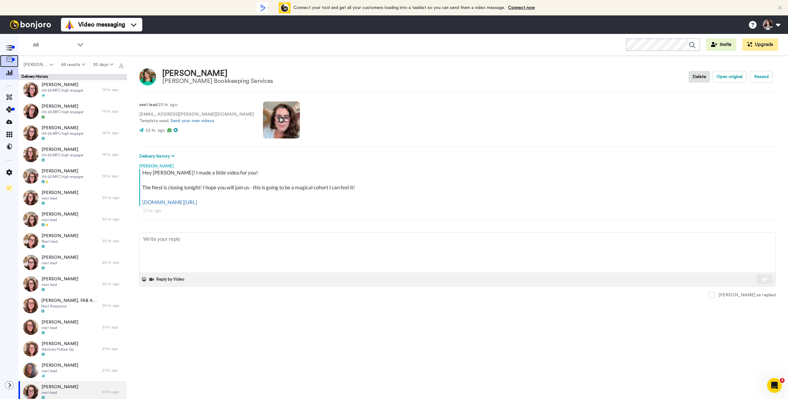
click at [10, 61] on icon at bounding box center [9, 60] width 6 height 6
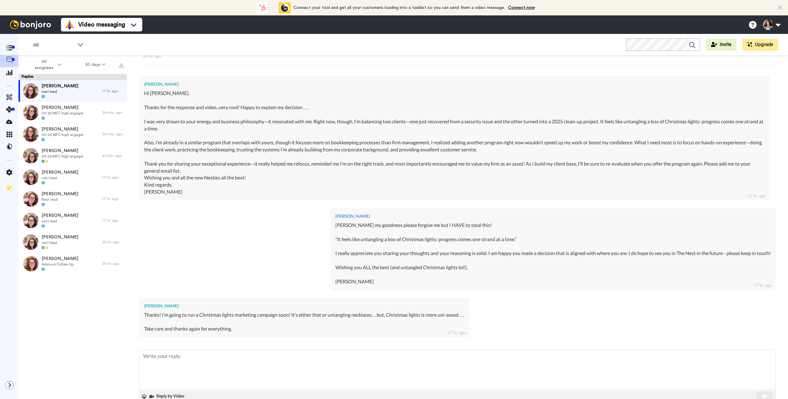
scroll to position [149, 0]
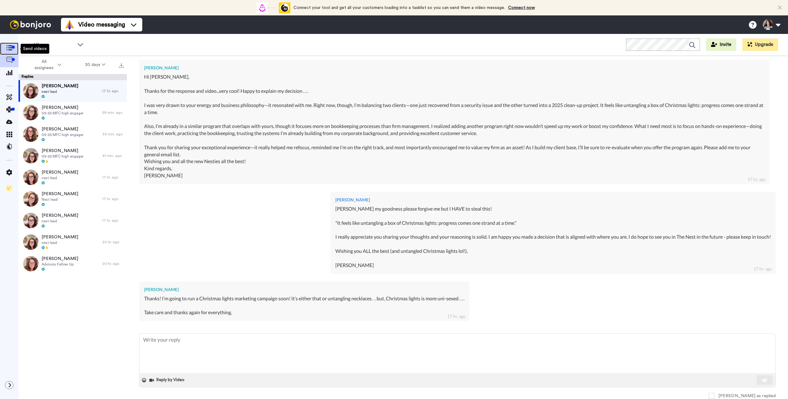
click at [10, 48] on icon at bounding box center [9, 47] width 6 height 5
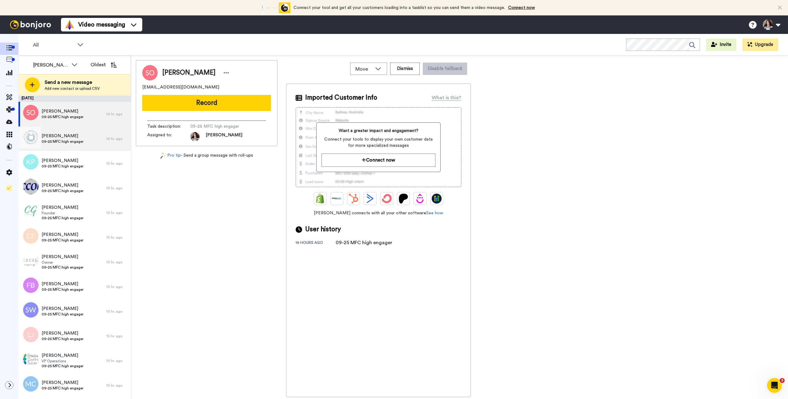
click at [80, 142] on span "09-25 MFC high engager" at bounding box center [63, 141] width 42 height 5
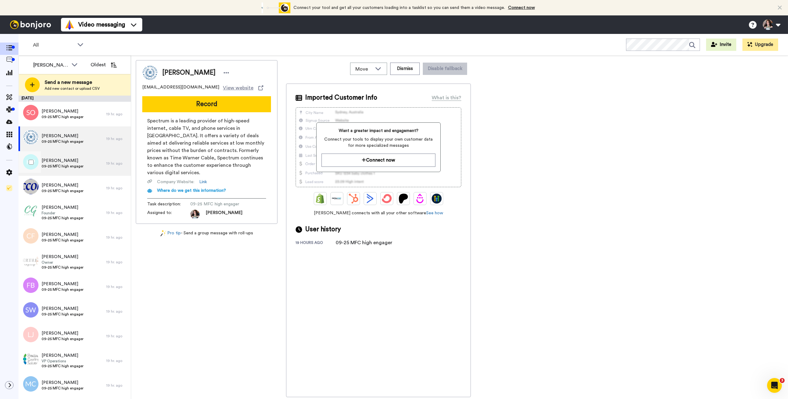
click at [85, 164] on div "Kimberly Pearson 09-25 MFC high engager" at bounding box center [62, 163] width 88 height 25
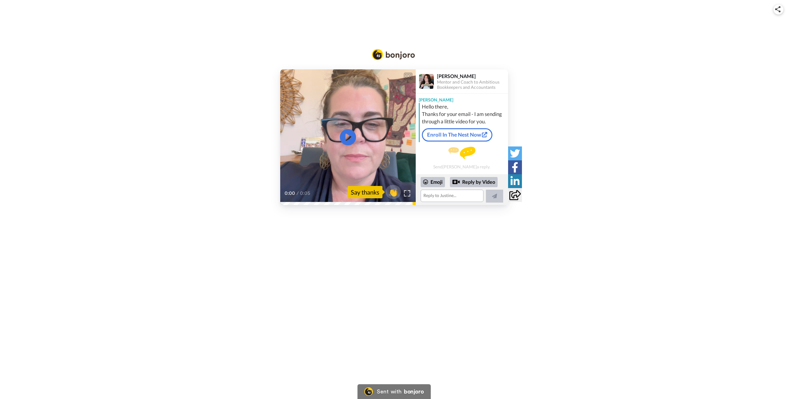
click at [345, 128] on icon "Play/Pause" at bounding box center [348, 137] width 16 height 29
